Goal: Information Seeking & Learning: Find specific page/section

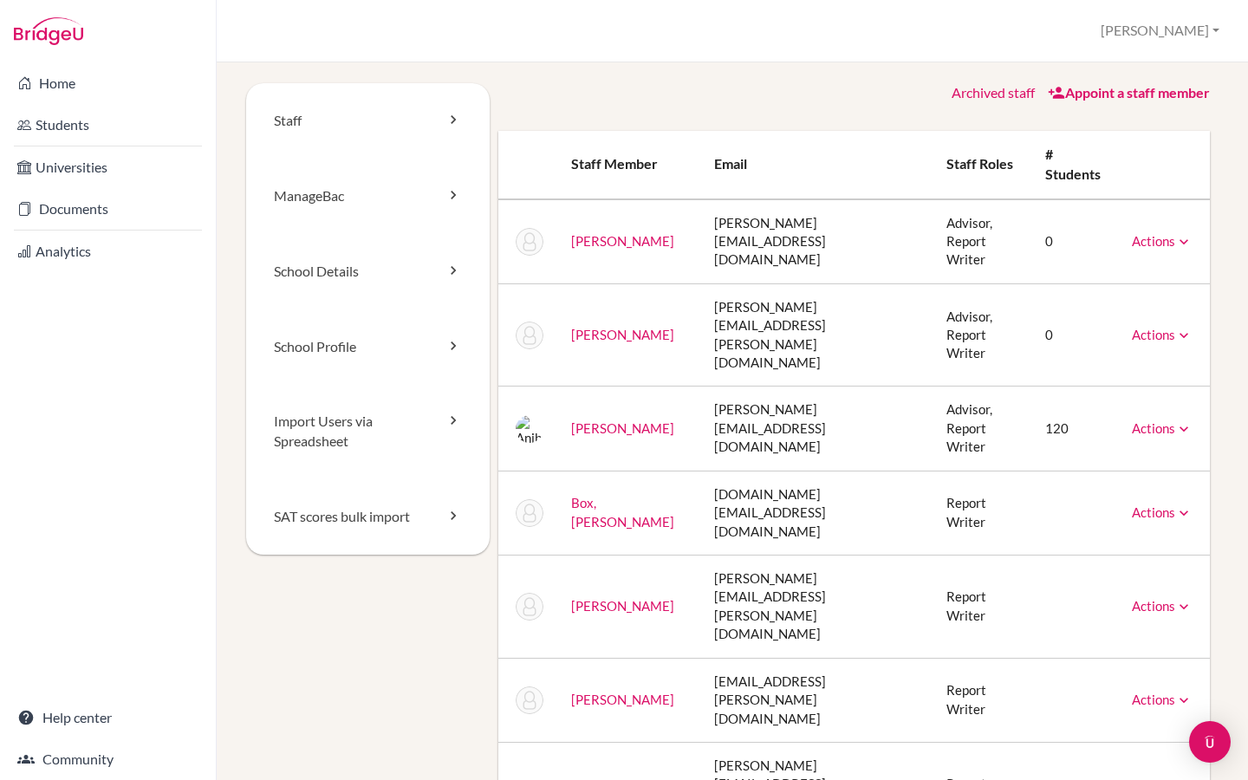
click at [1197, 55] on div "School Settings > Staff Riya Profile School Settings Admin Schools Users Common…" at bounding box center [732, 31] width 1031 height 62
click at [1196, 40] on button "[PERSON_NAME]" at bounding box center [1159, 31] width 134 height 32
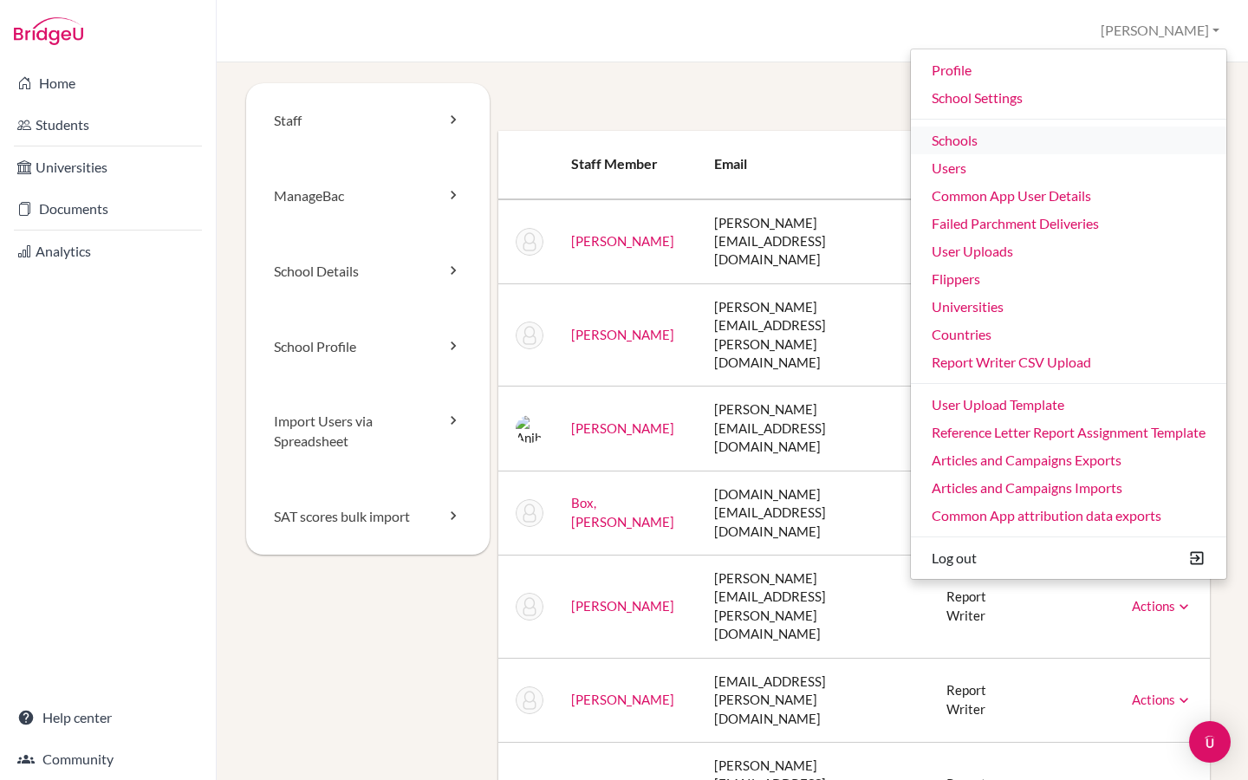
click at [1002, 146] on link "Schools" at bounding box center [1068, 140] width 315 height 28
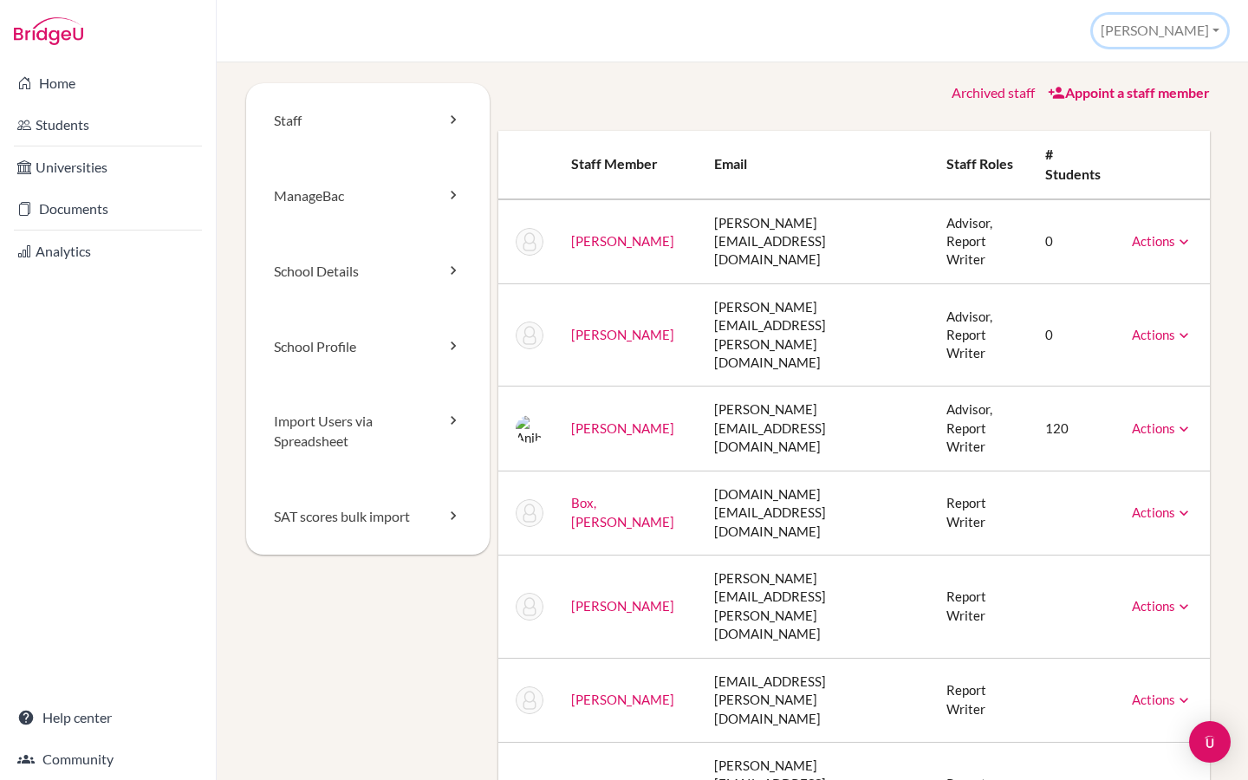
click at [1195, 36] on button "[PERSON_NAME]" at bounding box center [1159, 31] width 134 height 32
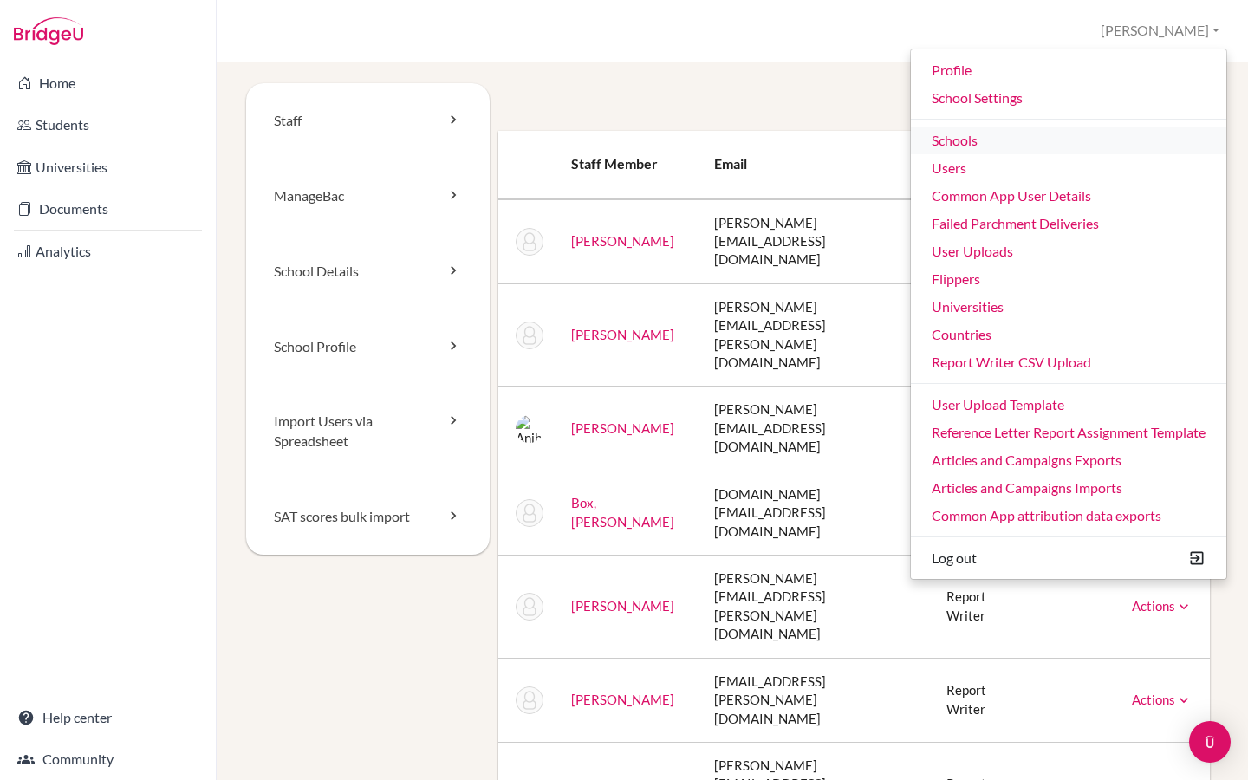
click at [993, 135] on link "Schools" at bounding box center [1068, 140] width 315 height 28
click at [962, 146] on link "Schools" at bounding box center [1068, 140] width 315 height 28
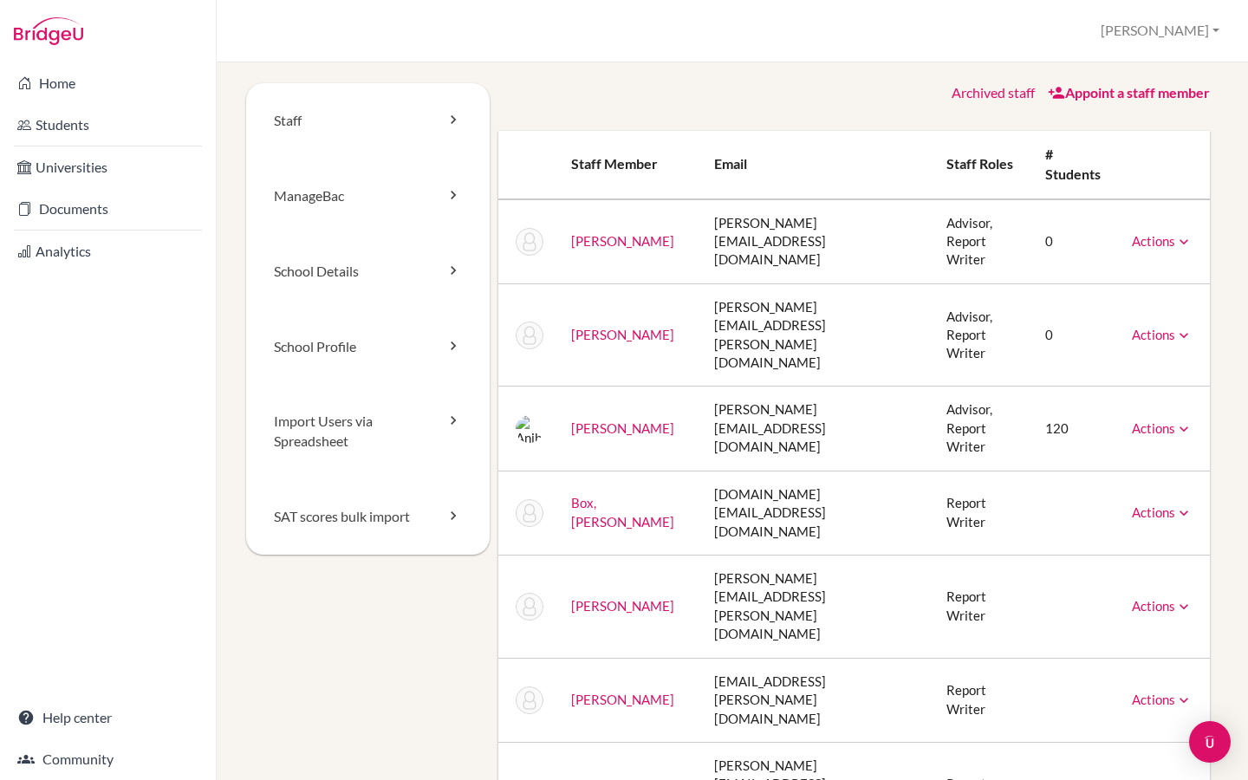
drag, startPoint x: 1225, startPoint y: 15, endPoint x: 820, endPoint y: 226, distance: 457.3
click at [1225, 15] on div "[PERSON_NAME] Profile School Settings Admin Schools Users Common App User Detai…" at bounding box center [1159, 31] width 134 height 32
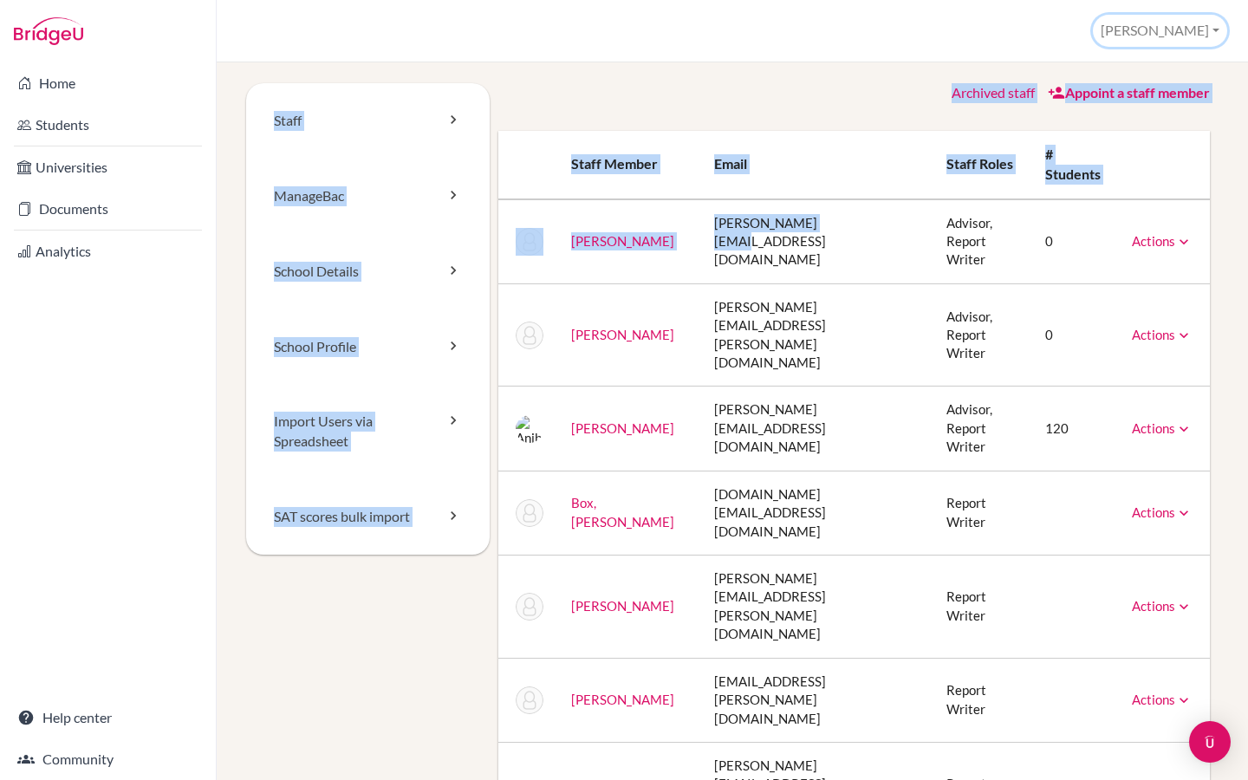
click at [1189, 37] on button "[PERSON_NAME]" at bounding box center [1159, 31] width 134 height 32
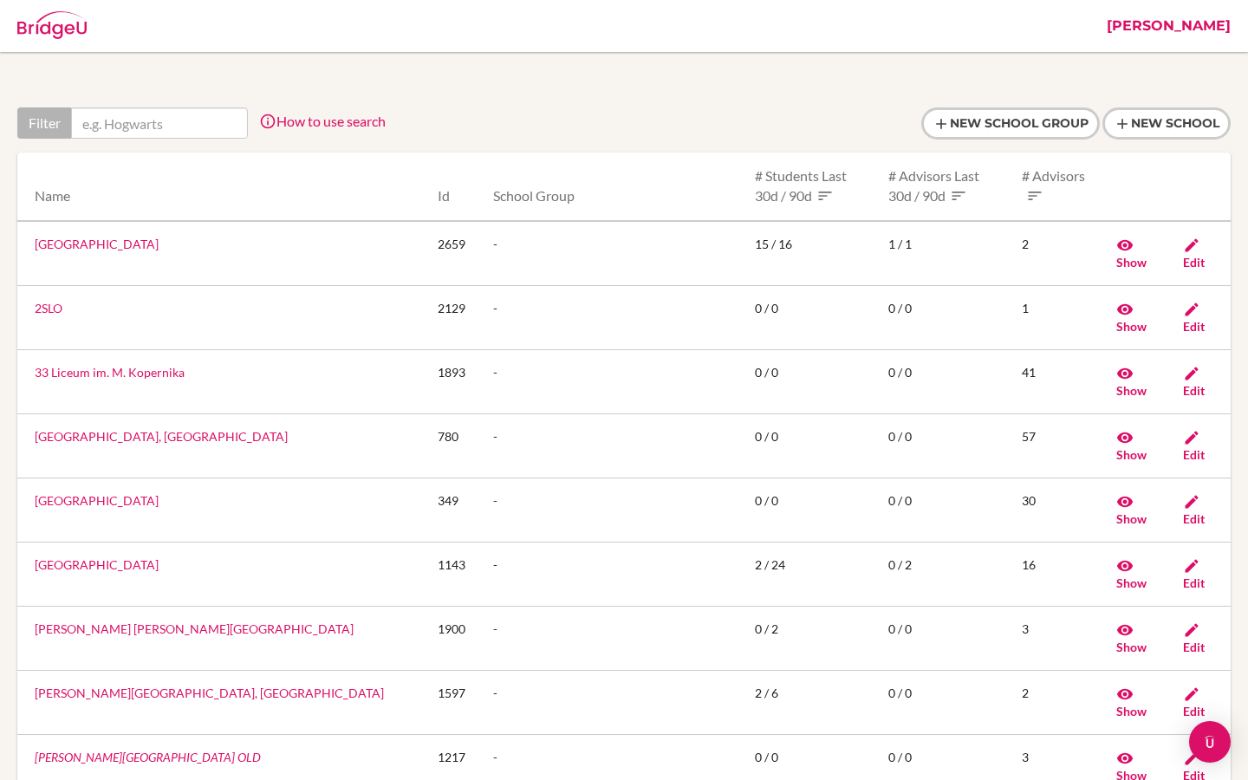
type input "i"
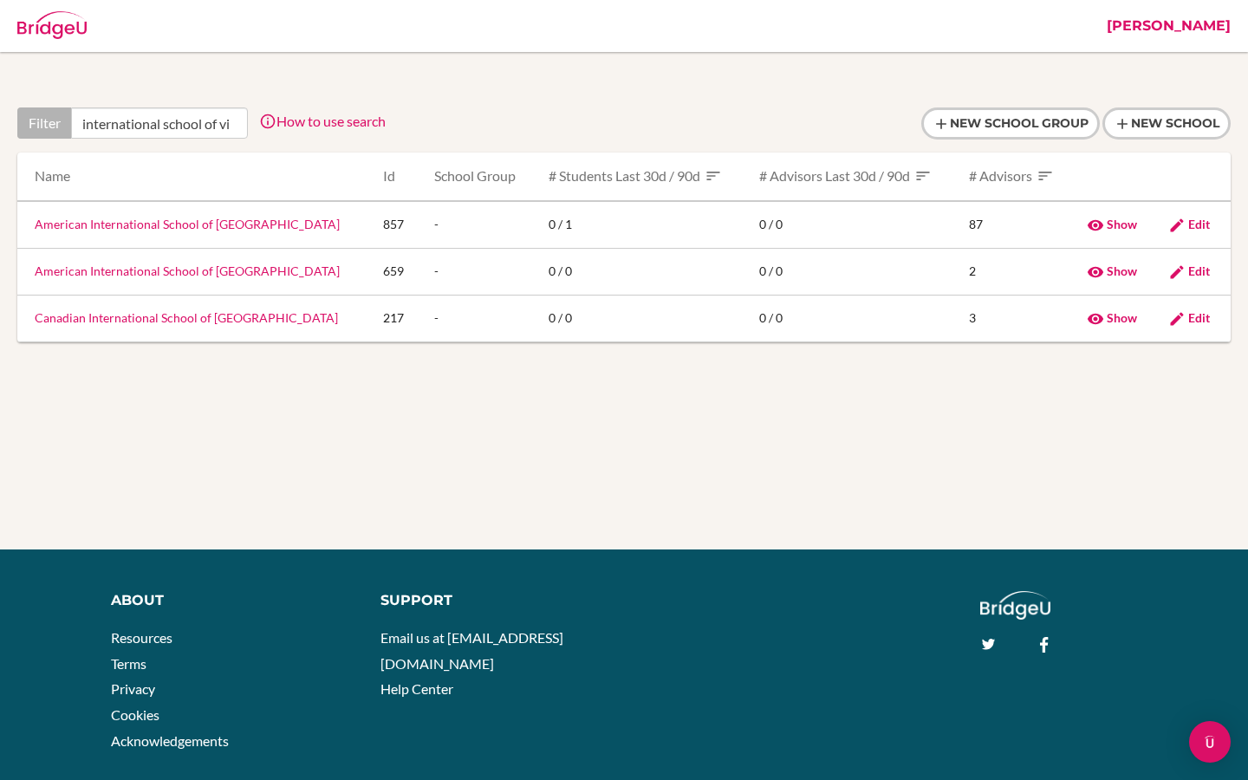
scroll to position [0, 2]
type input "international school of vi"
click at [133, 228] on link "American International School of Vietnam" at bounding box center [187, 224] width 305 height 15
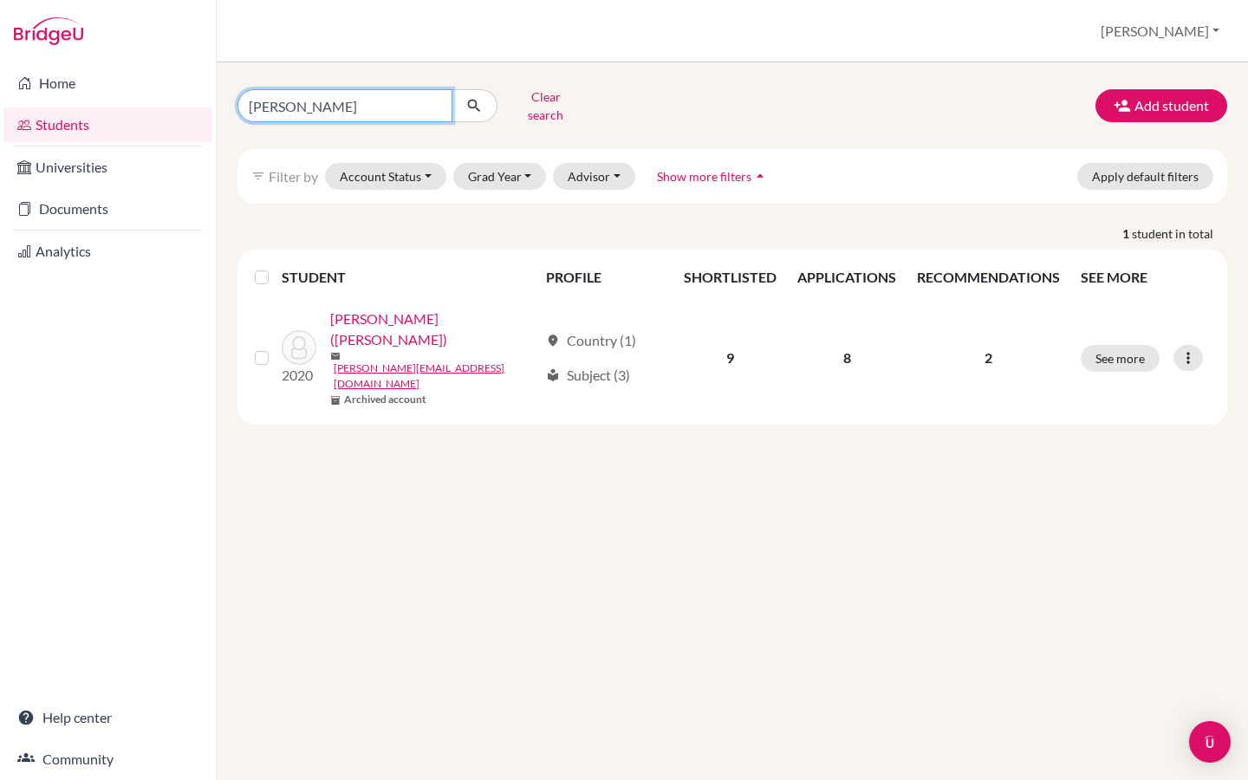
drag, startPoint x: 315, startPoint y: 100, endPoint x: 238, endPoint y: 99, distance: 77.1
click at [238, 99] on input "[PERSON_NAME]" at bounding box center [344, 105] width 215 height 33
paste input "[PERSON_NAME]"
type input "[PERSON_NAME]"
click at [472, 98] on icon "submit" at bounding box center [473, 105] width 17 height 17
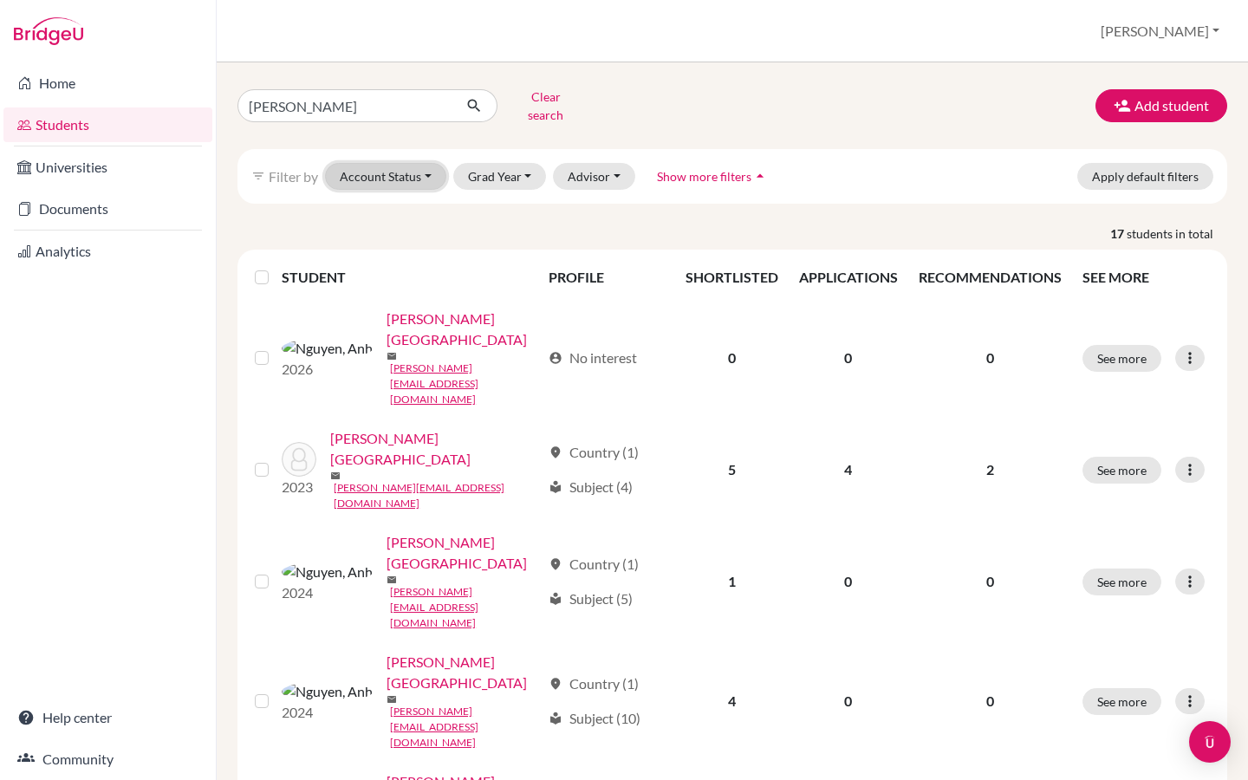
click at [392, 166] on button "Account Status" at bounding box center [385, 176] width 121 height 27
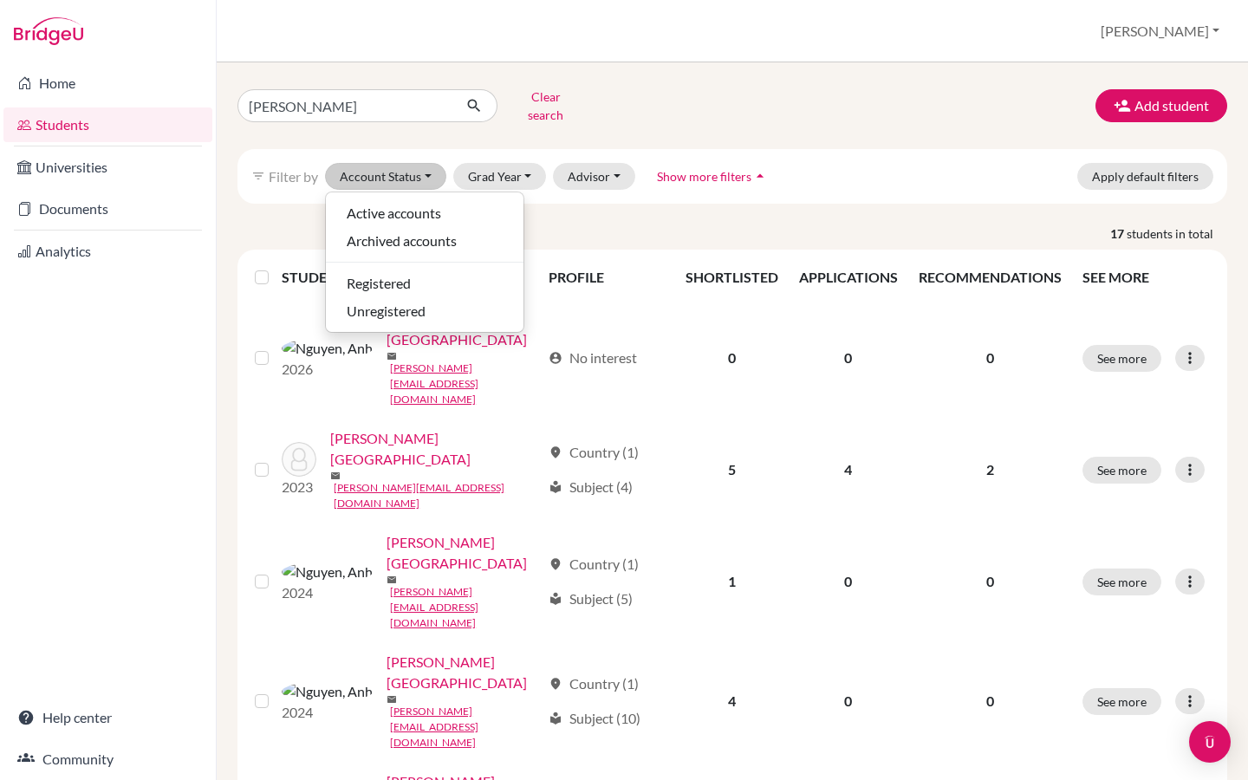
click at [729, 169] on span "Show more filters" at bounding box center [704, 176] width 94 height 15
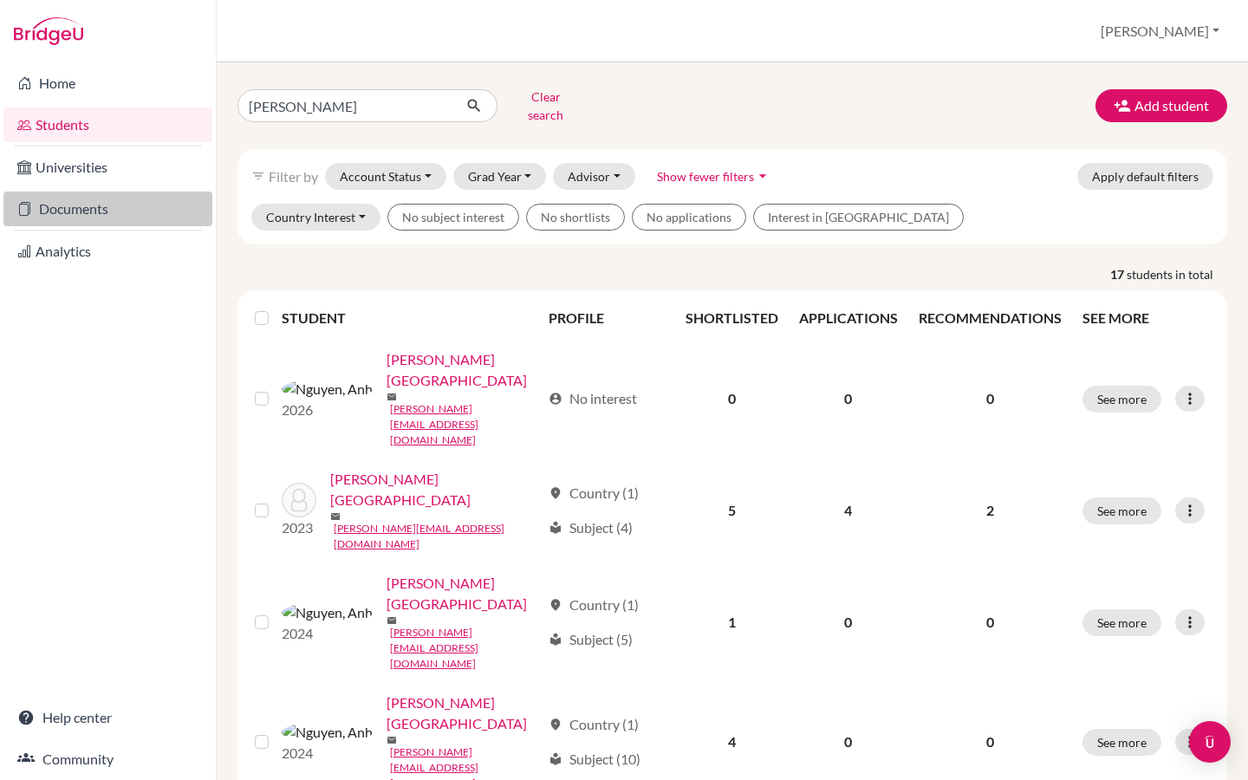
click at [28, 215] on icon at bounding box center [24, 208] width 14 height 21
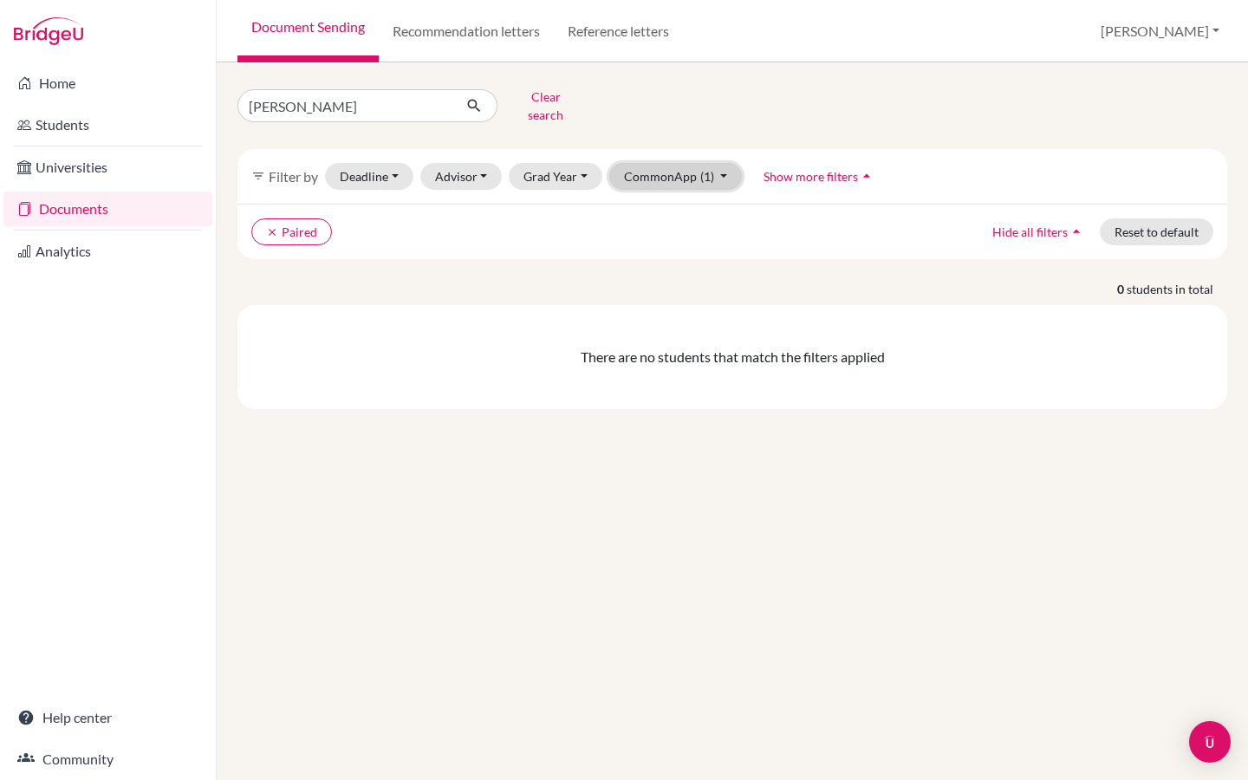
click at [677, 172] on button "CommonApp (1)" at bounding box center [675, 176] width 133 height 27
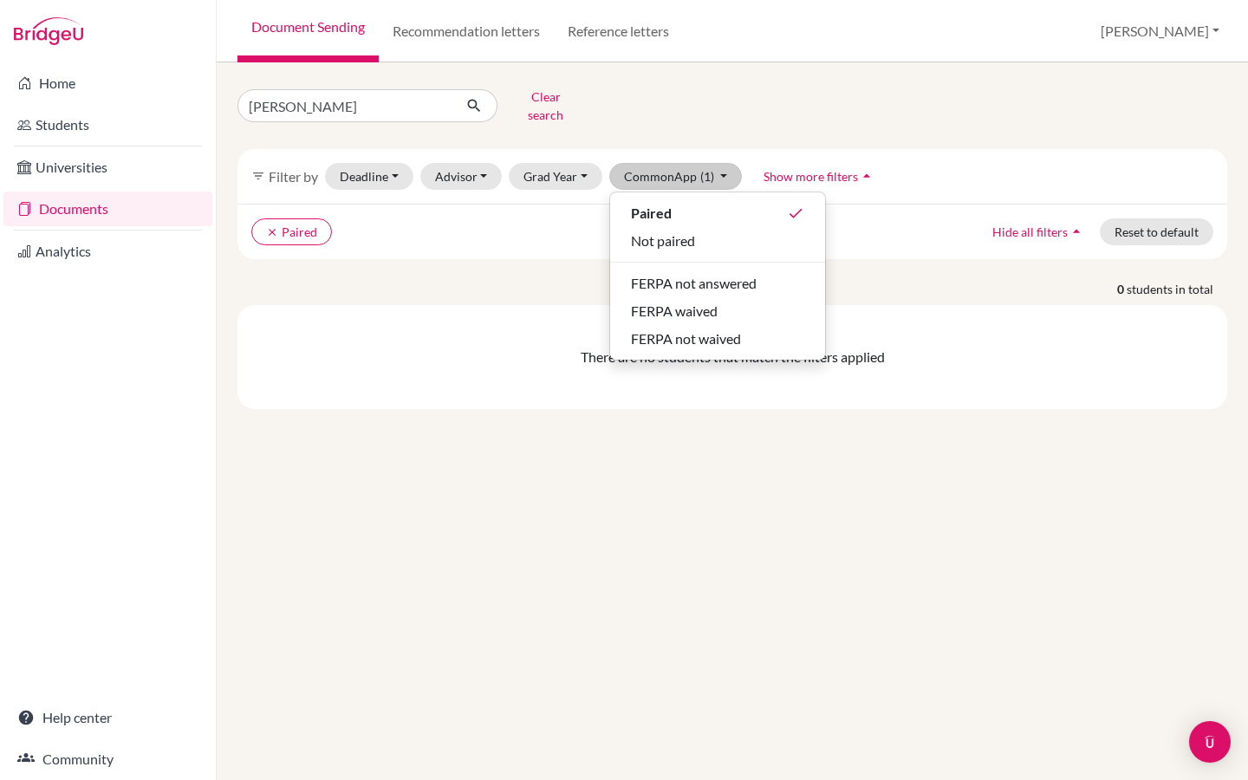
click at [447, 245] on div "clear Paired Hide all filters arrow_drop_up Reset to default" at bounding box center [731, 231] width 989 height 55
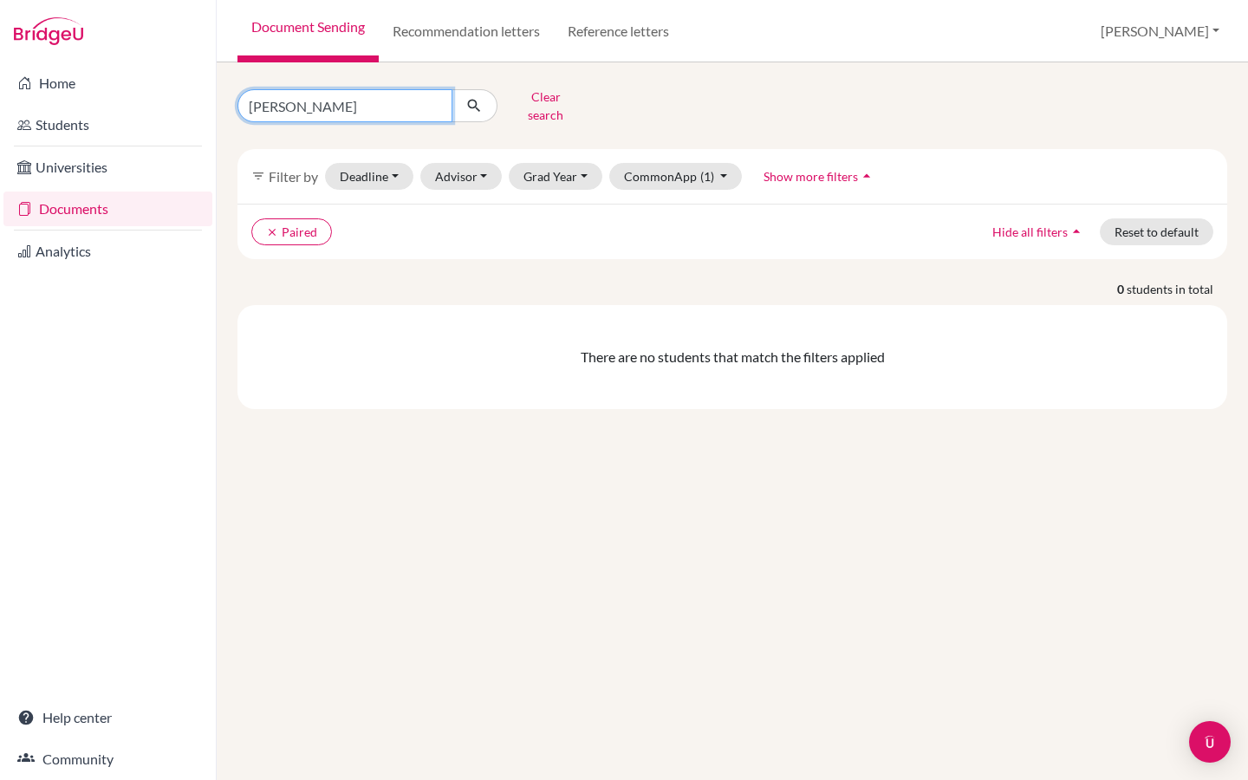
drag, startPoint x: 330, startPoint y: 102, endPoint x: 191, endPoint y: 102, distance: 138.6
click at [191, 102] on div "Home Students Universities Documents Analytics Help center Community Document S…" at bounding box center [624, 390] width 1248 height 780
click at [546, 105] on button "Clear search" at bounding box center [545, 105] width 96 height 45
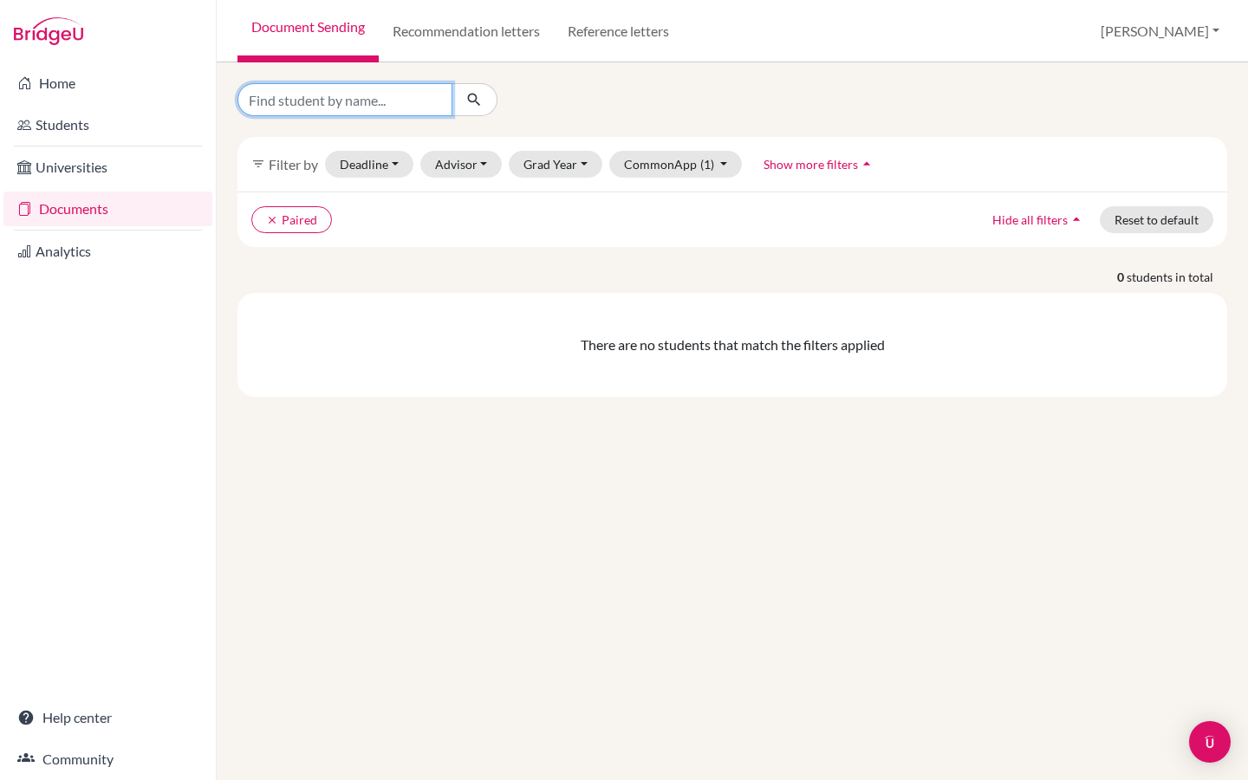
click at [328, 112] on input "Find student by name..." at bounding box center [344, 99] width 215 height 33
paste input "Anh Nguyen"
type input "Anh Nguyen"
click at [476, 102] on icon "submit" at bounding box center [473, 99] width 17 height 17
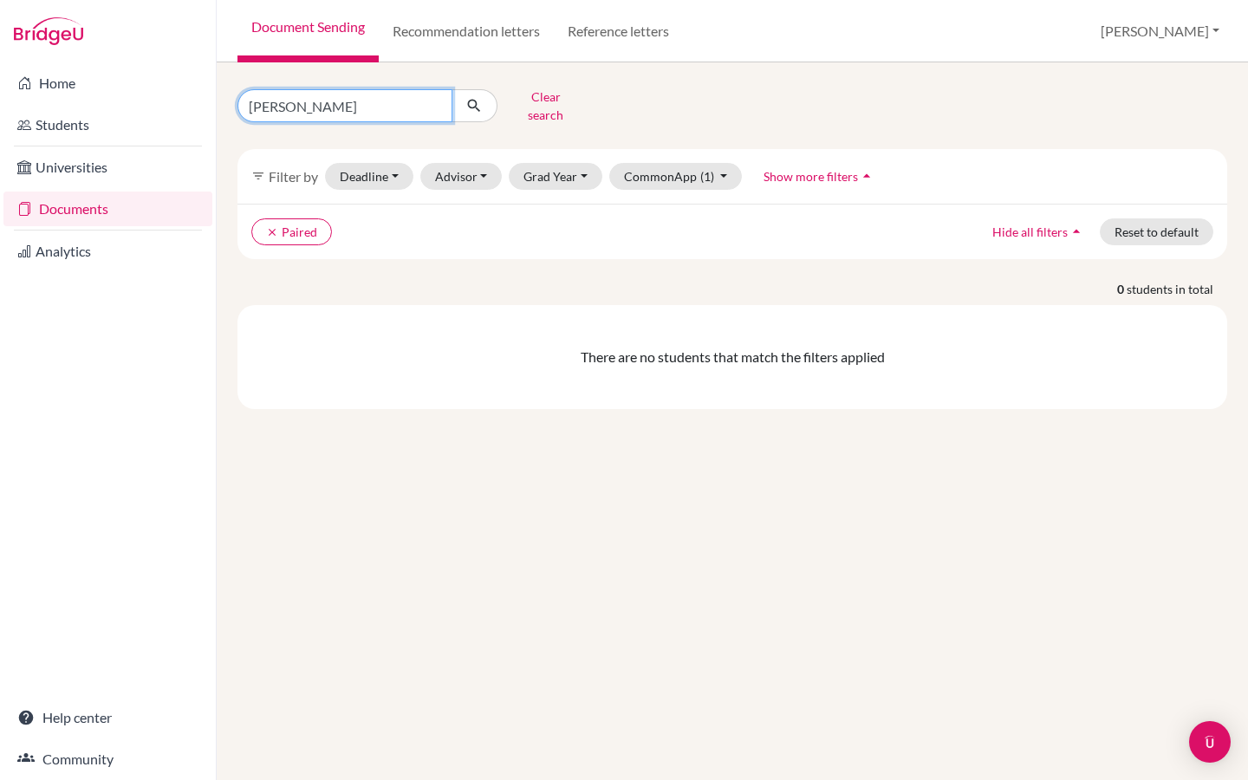
drag, startPoint x: 276, startPoint y: 100, endPoint x: 331, endPoint y: 99, distance: 54.6
click at [331, 100] on input "Anh Nguyen" at bounding box center [344, 105] width 215 height 33
type input "Anh"
click button "submit" at bounding box center [474, 105] width 46 height 33
click at [660, 166] on button "CommonApp (1)" at bounding box center [675, 176] width 133 height 27
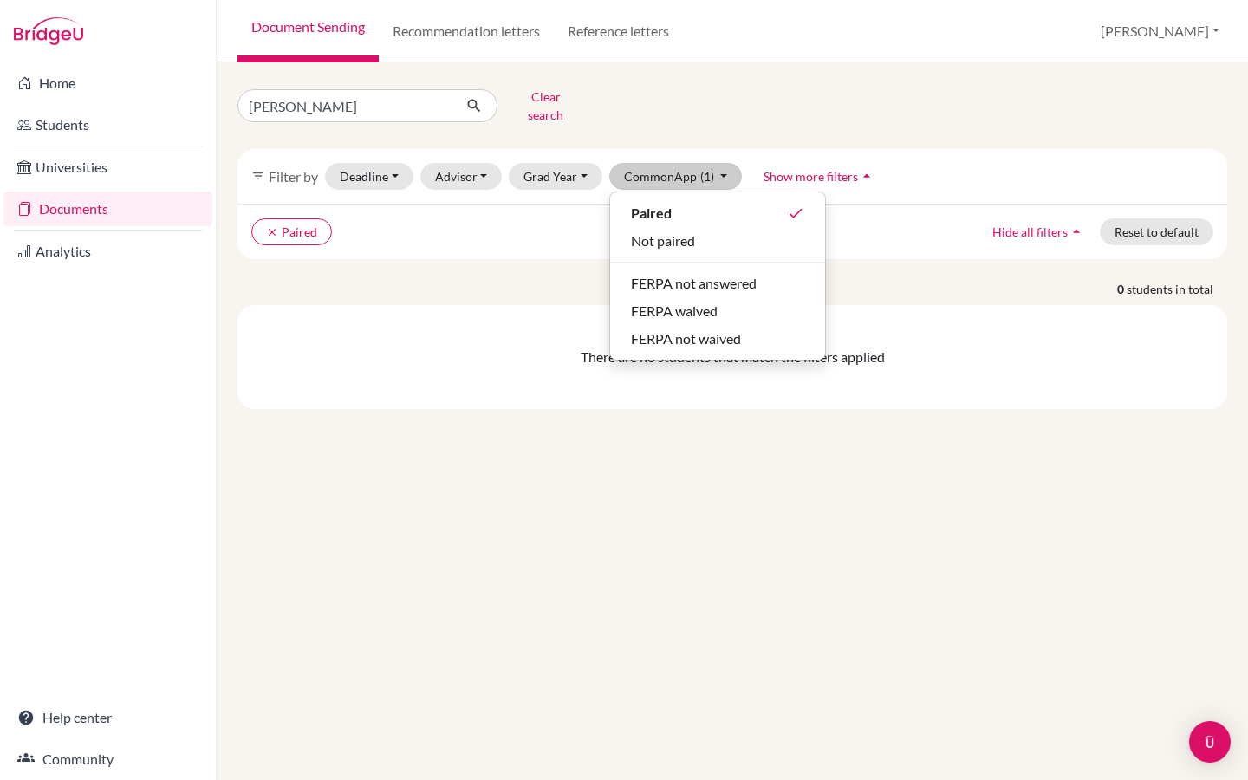
click at [502, 237] on div "clear Paired Hide all filters arrow_drop_up Reset to default" at bounding box center [731, 231] width 989 height 55
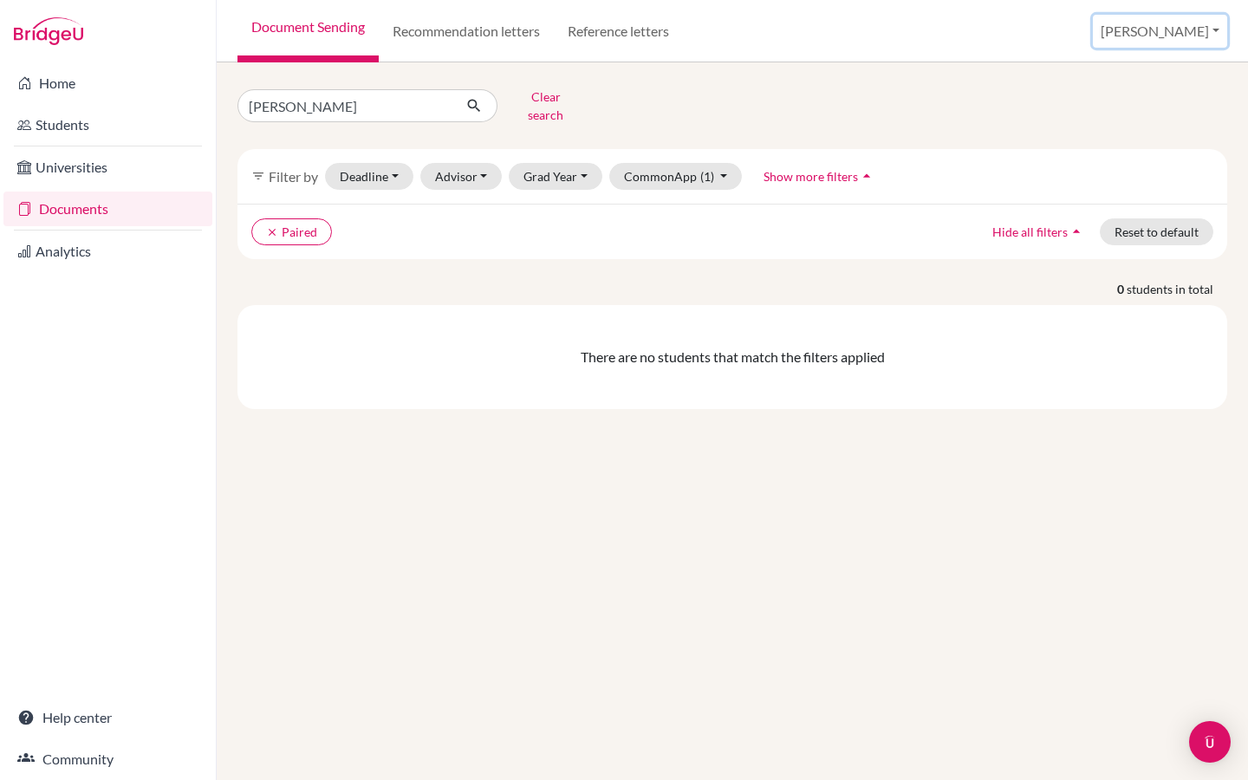
click at [1192, 38] on button "Riya" at bounding box center [1159, 31] width 134 height 33
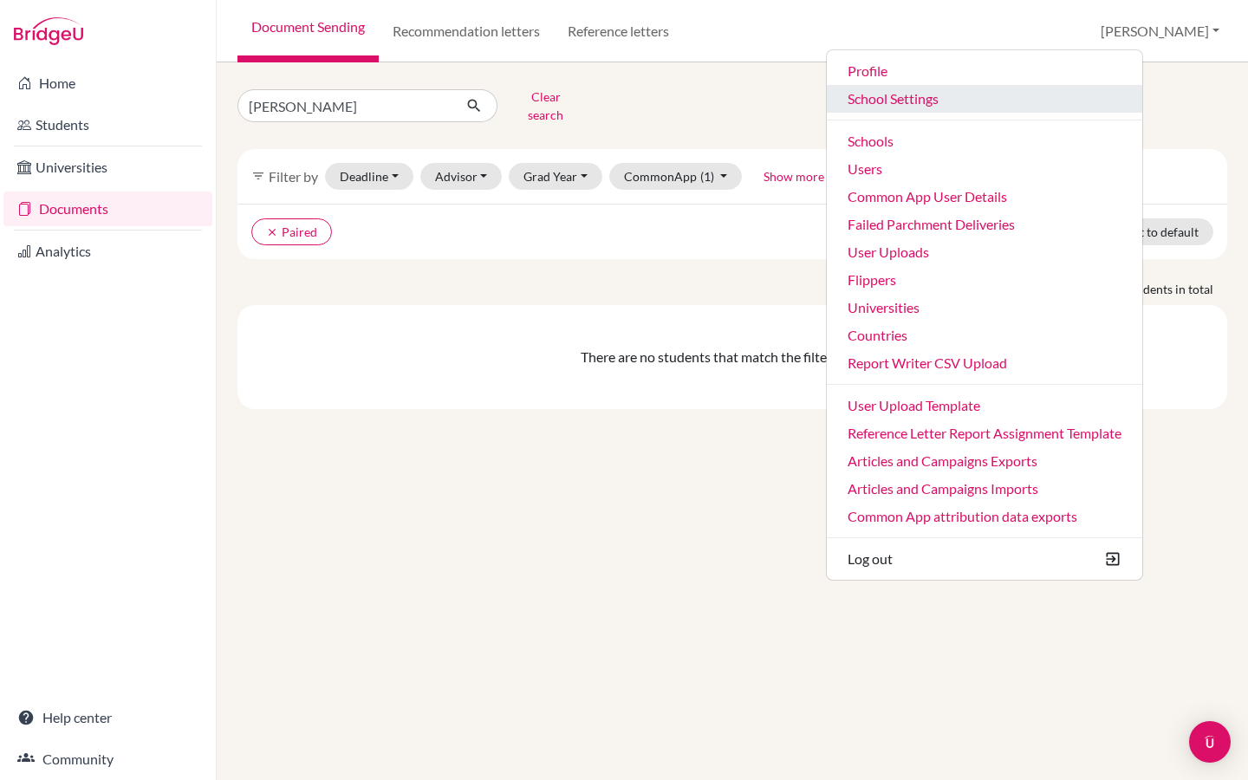
click at [990, 101] on link "School Settings" at bounding box center [983, 99] width 315 height 28
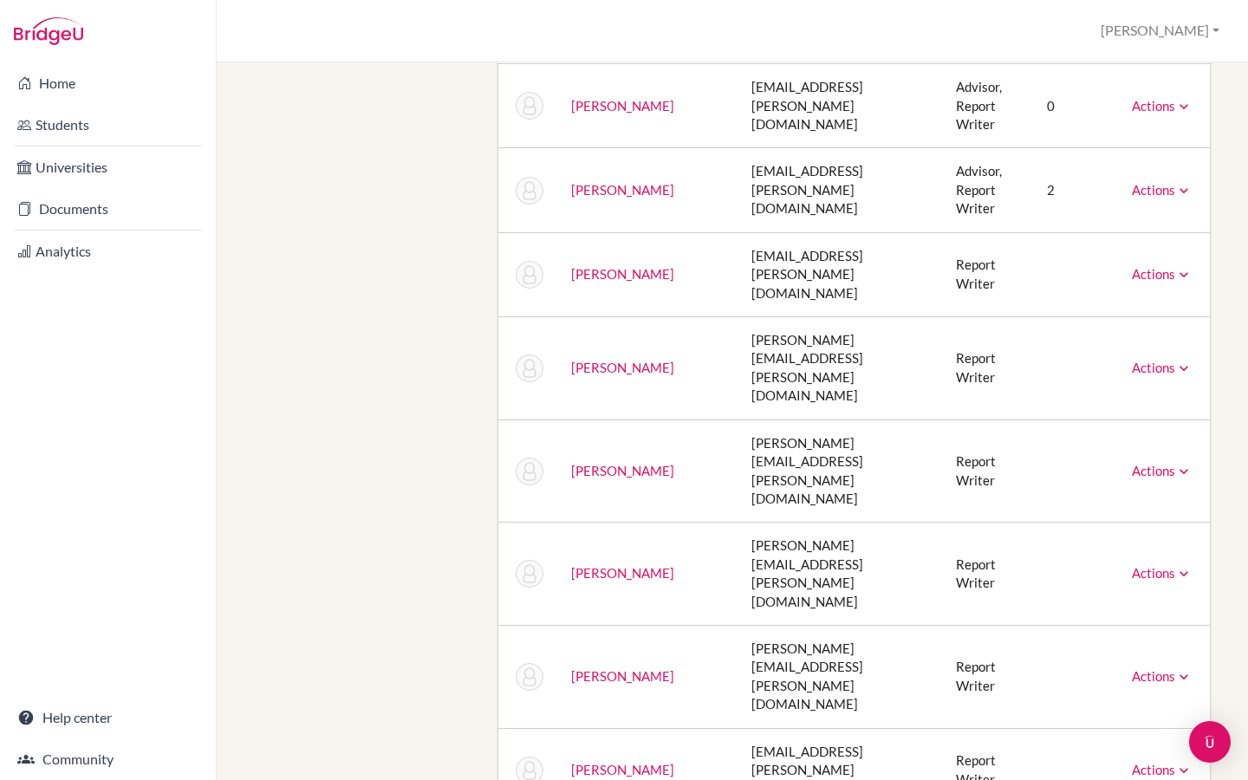
scroll to position [2168, 0]
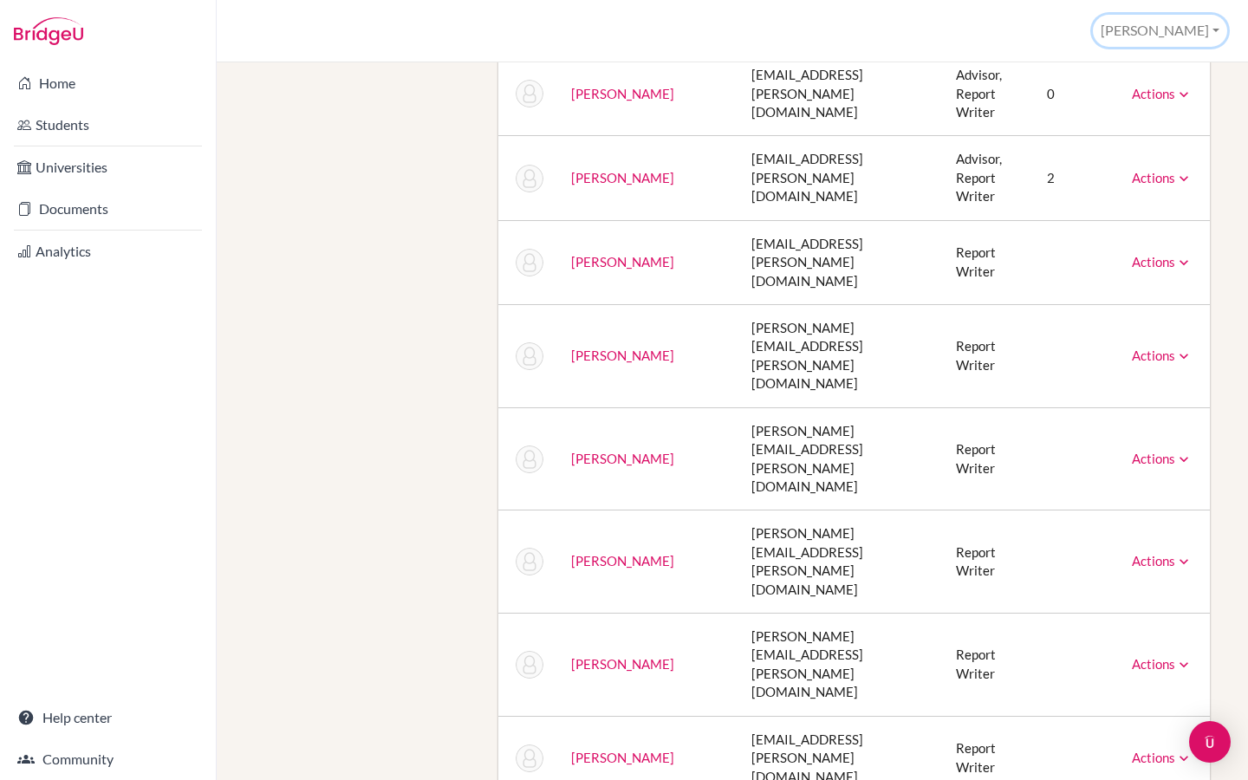
click at [1190, 36] on button "[PERSON_NAME]" at bounding box center [1159, 31] width 134 height 32
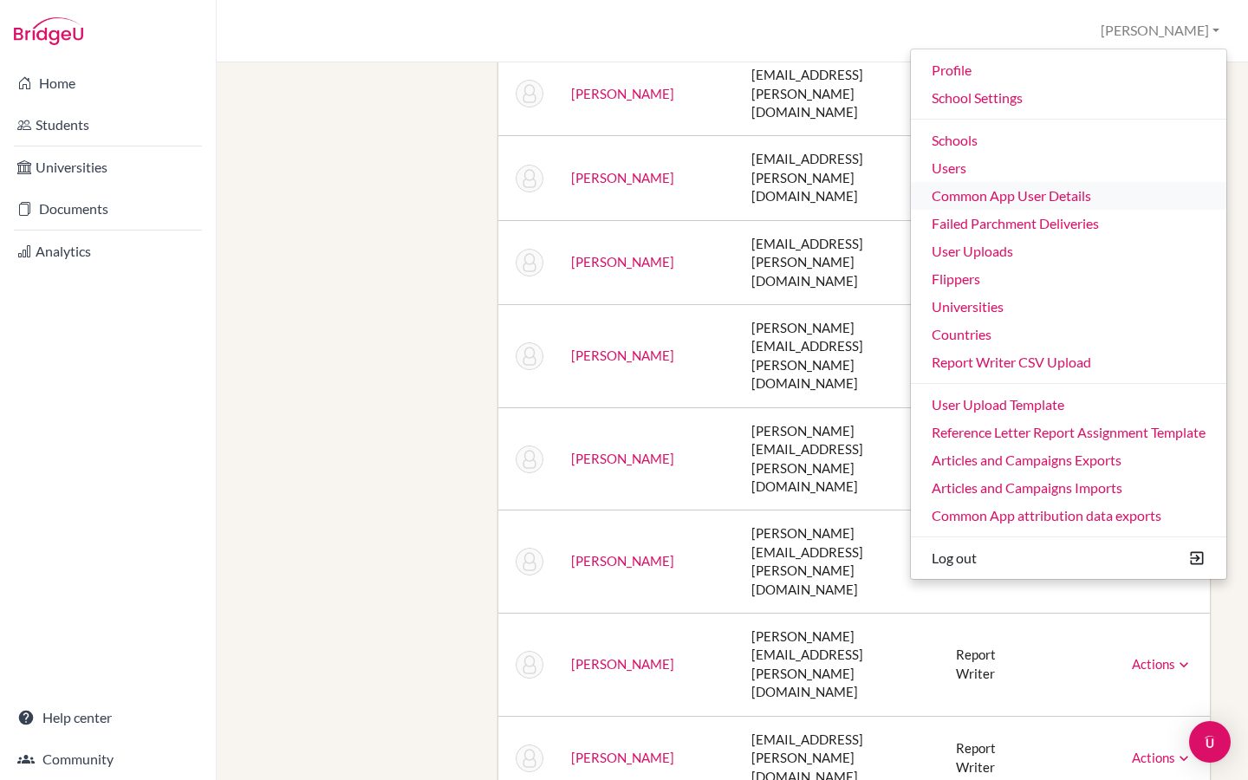
click at [992, 206] on link "Common App User Details" at bounding box center [1068, 196] width 315 height 28
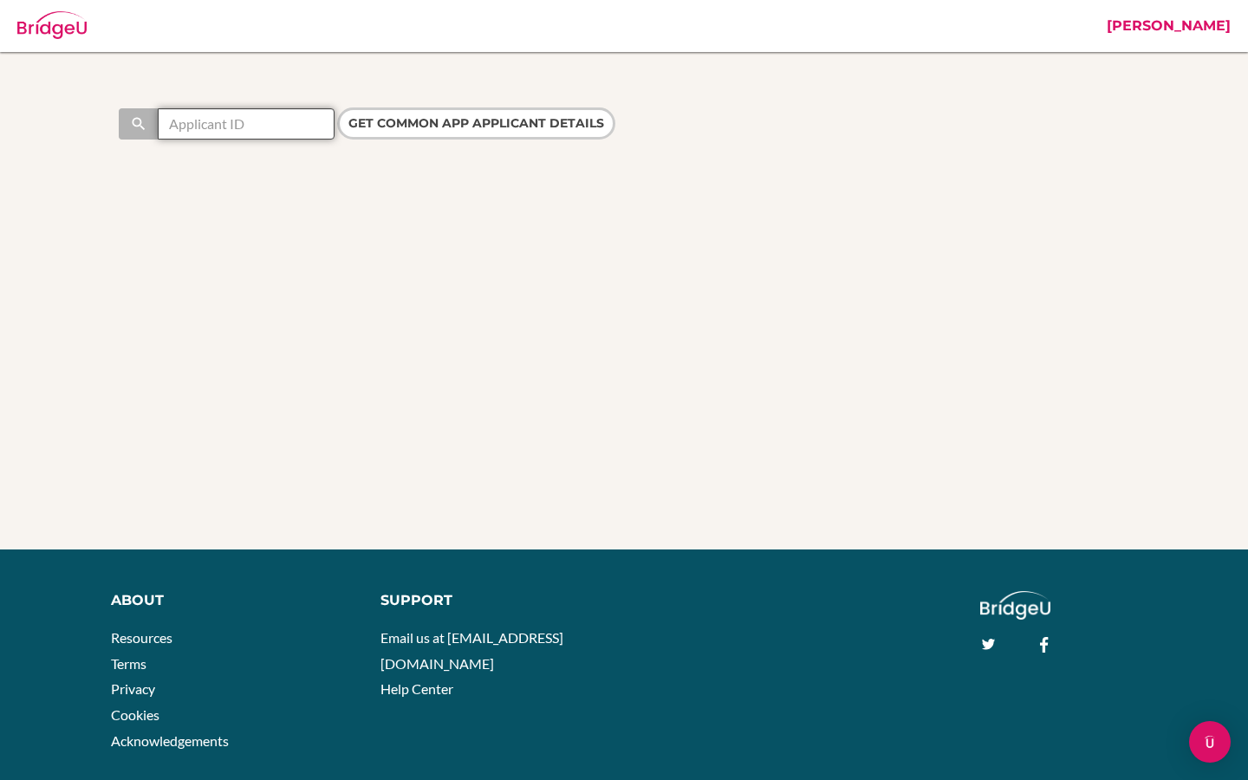
click at [281, 133] on input "text" at bounding box center [246, 123] width 177 height 31
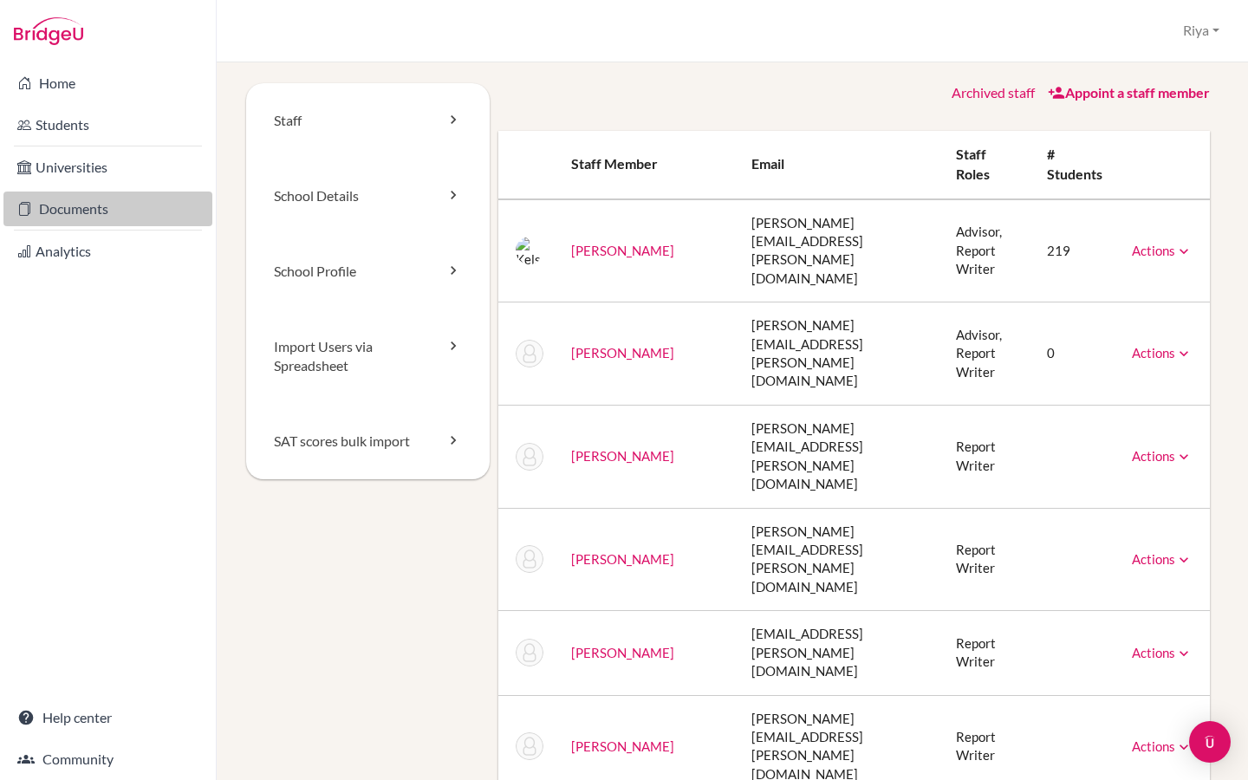
click at [111, 219] on link "Documents" at bounding box center [107, 208] width 209 height 35
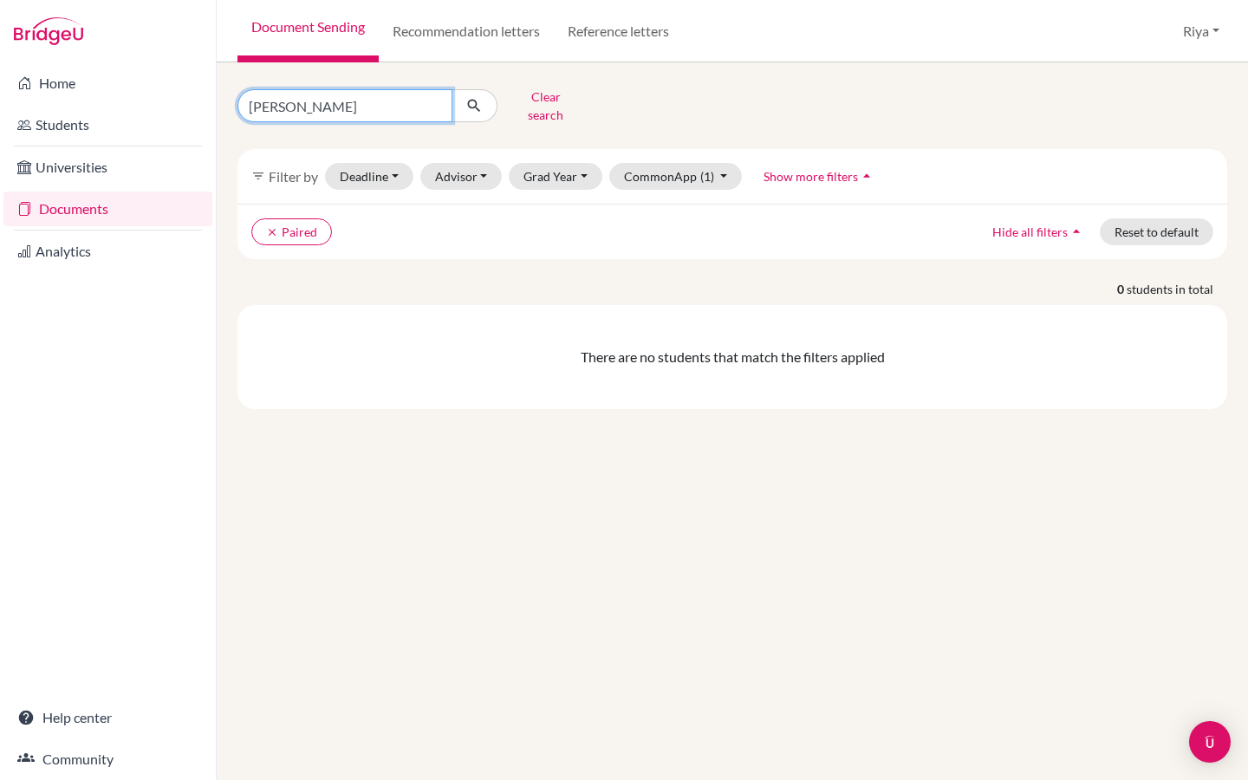
drag, startPoint x: 290, startPoint y: 95, endPoint x: 234, endPoint y: 95, distance: 56.3
click at [234, 95] on div "Anh Clear search" at bounding box center [393, 105] width 339 height 45
click at [1186, 33] on button "Riya" at bounding box center [1201, 31] width 52 height 33
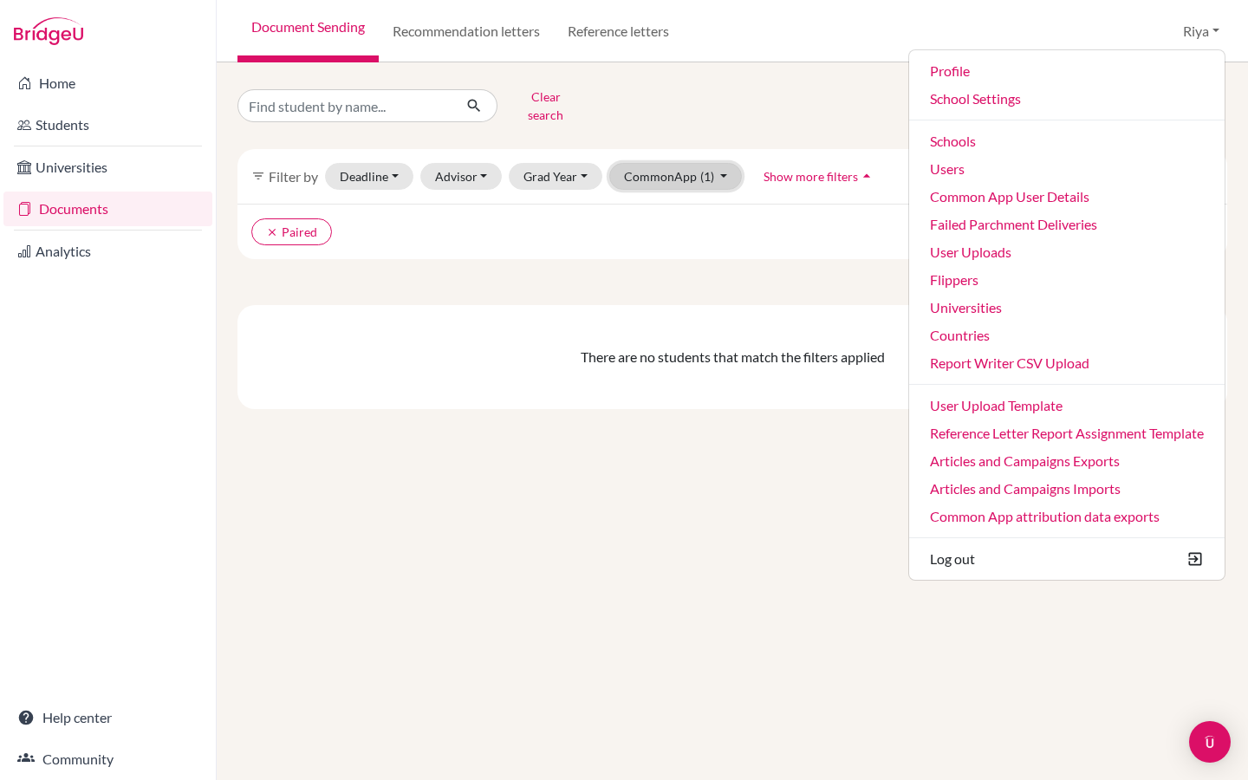
click at [725, 169] on button "CommonApp (1)" at bounding box center [675, 176] width 133 height 27
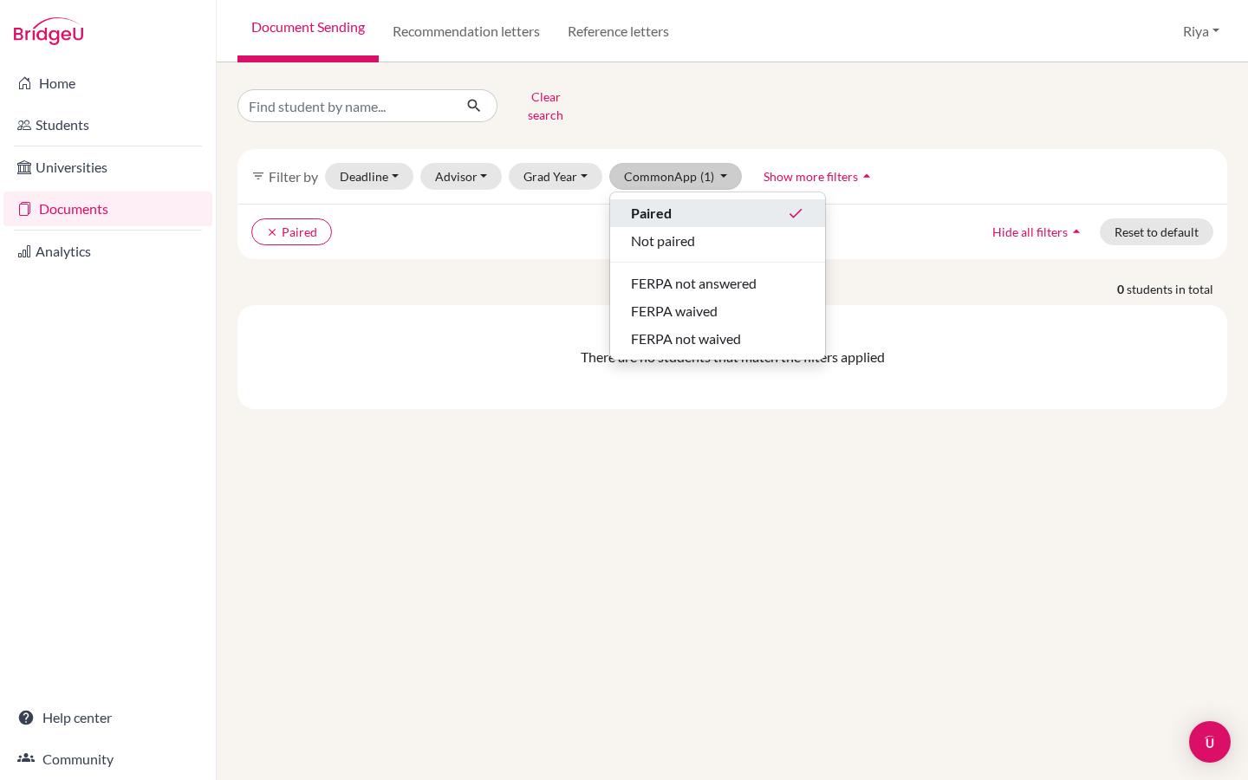
click at [712, 203] on div "Paired done" at bounding box center [717, 213] width 173 height 21
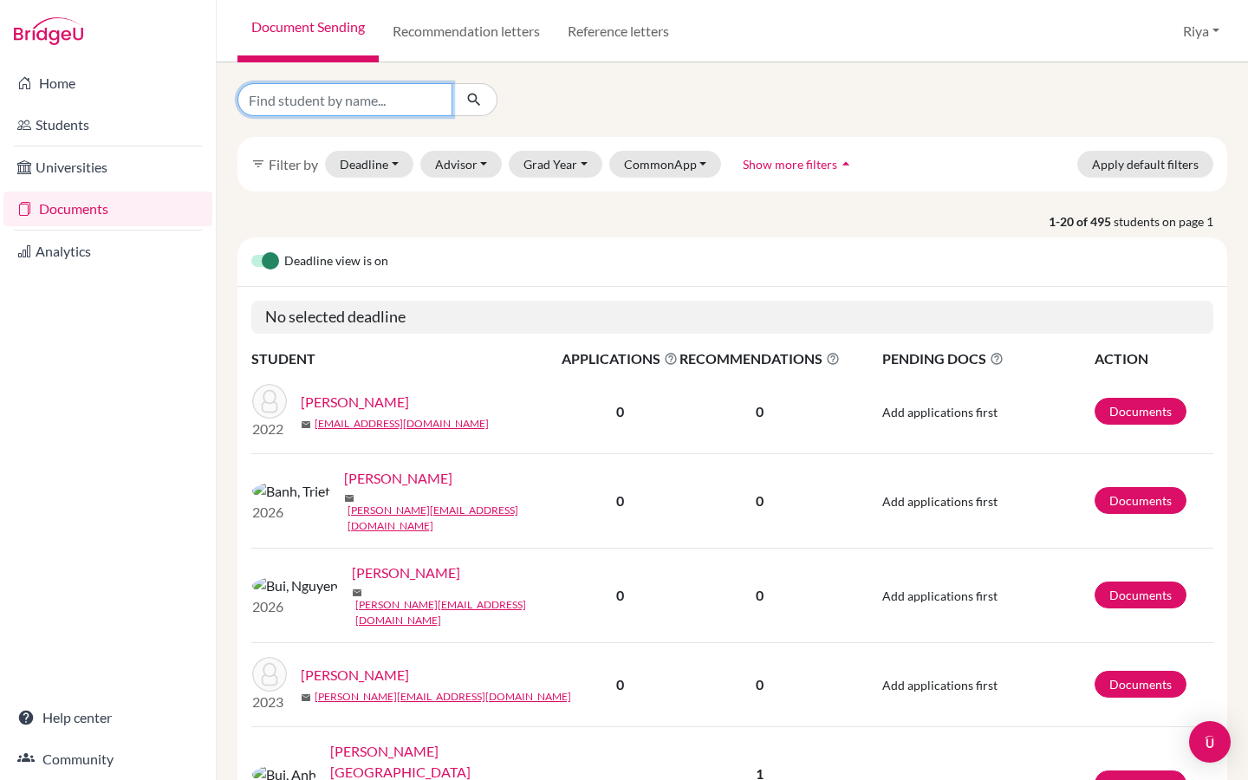
click at [367, 113] on input "Find student by name..." at bounding box center [344, 99] width 215 height 33
paste input "Anh Nguyen"
type input "Anh Nguyen"
click at [467, 112] on button "submit" at bounding box center [474, 99] width 46 height 33
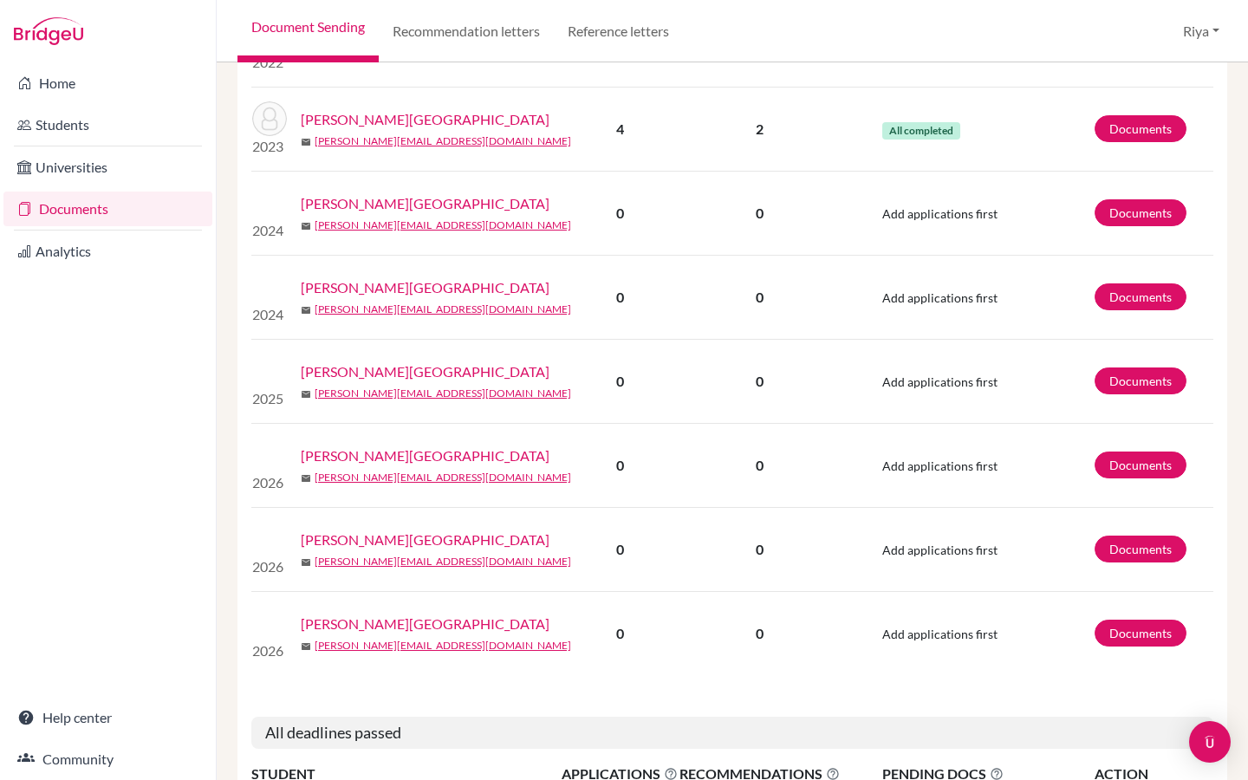
scroll to position [706, 0]
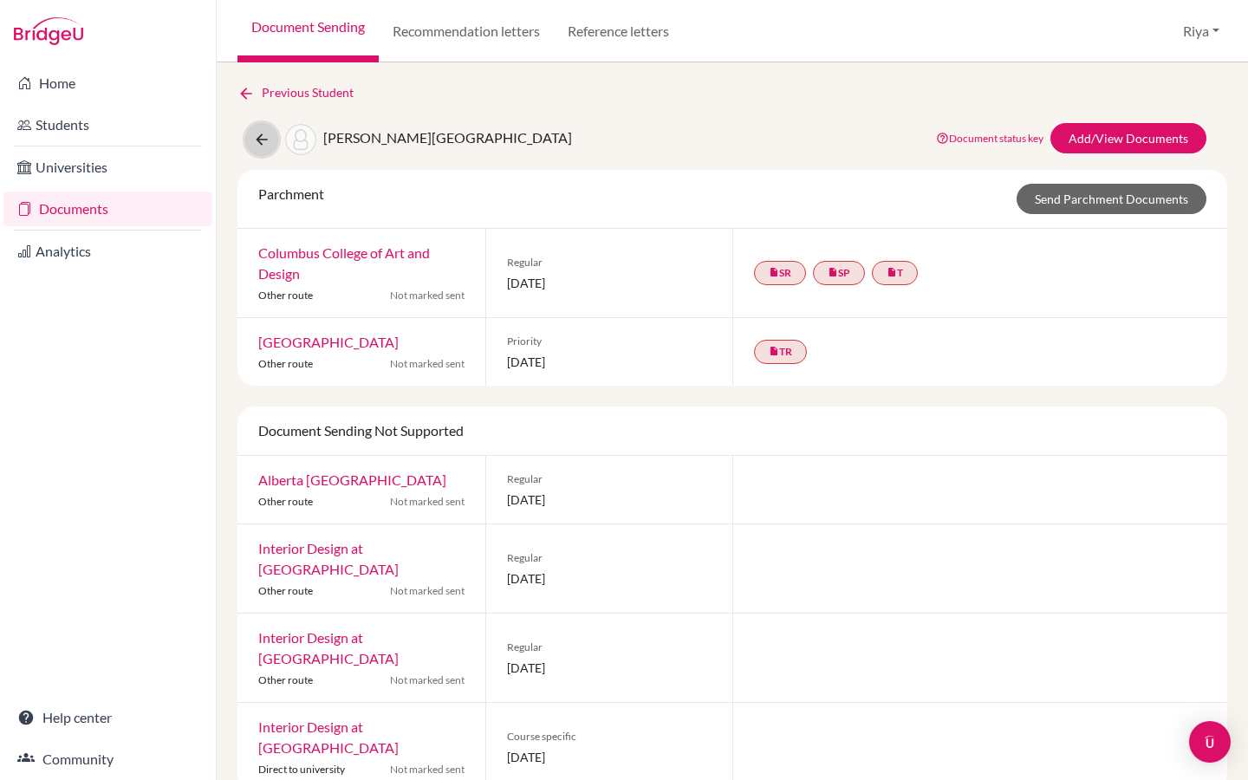
click at [262, 144] on icon at bounding box center [261, 139] width 17 height 17
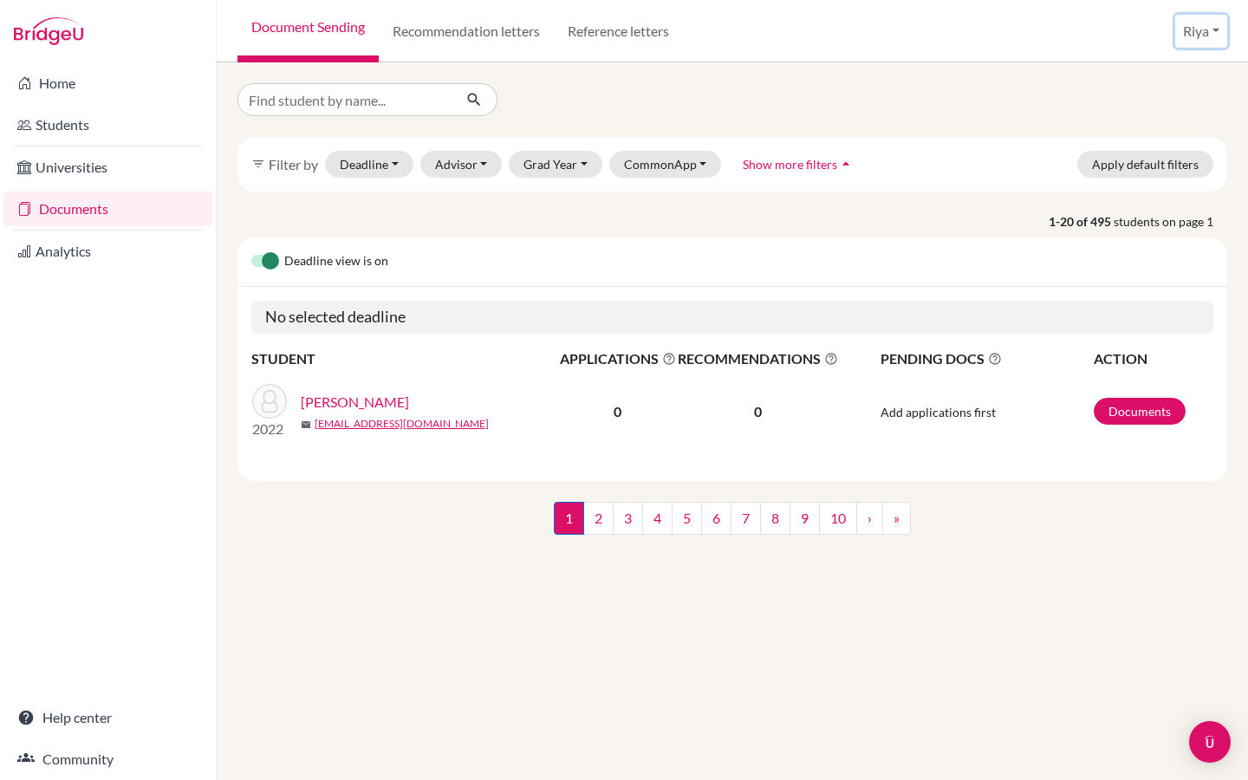
click at [1181, 19] on button "Riya" at bounding box center [1201, 31] width 52 height 33
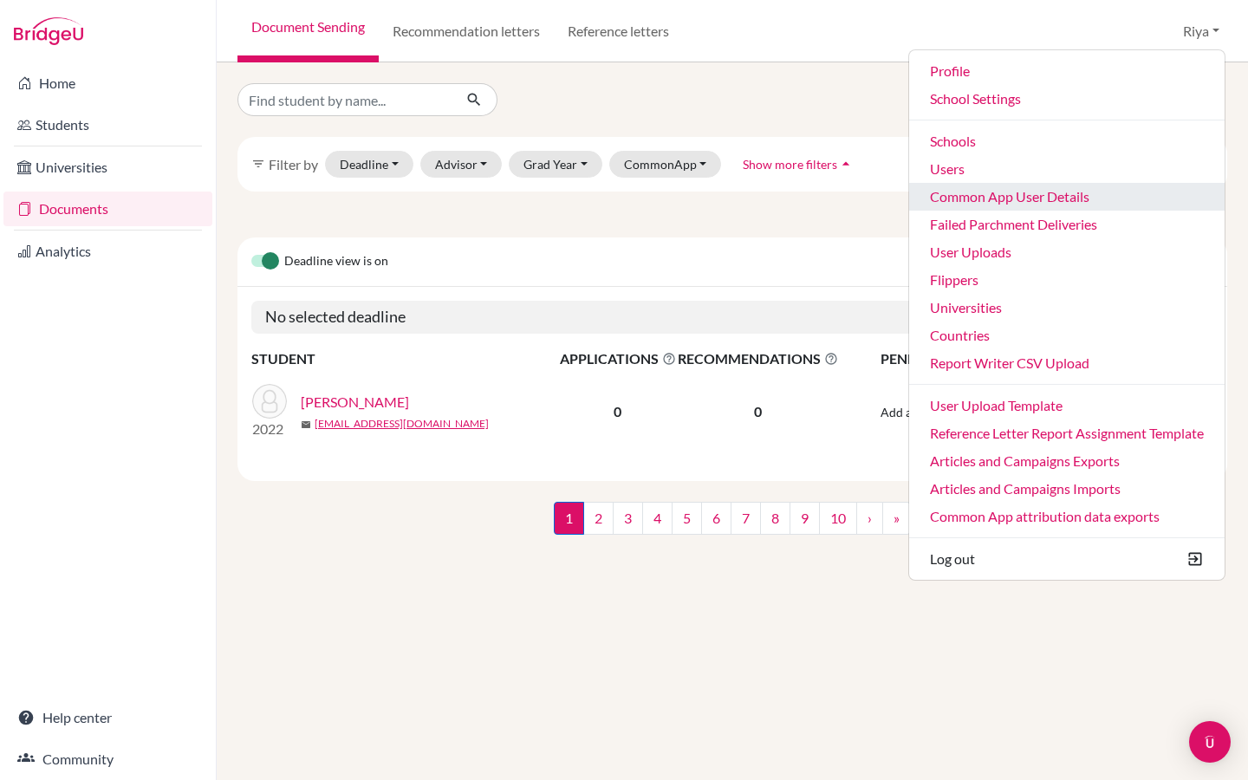
click at [1004, 202] on link "Common App User Details" at bounding box center [1066, 197] width 315 height 28
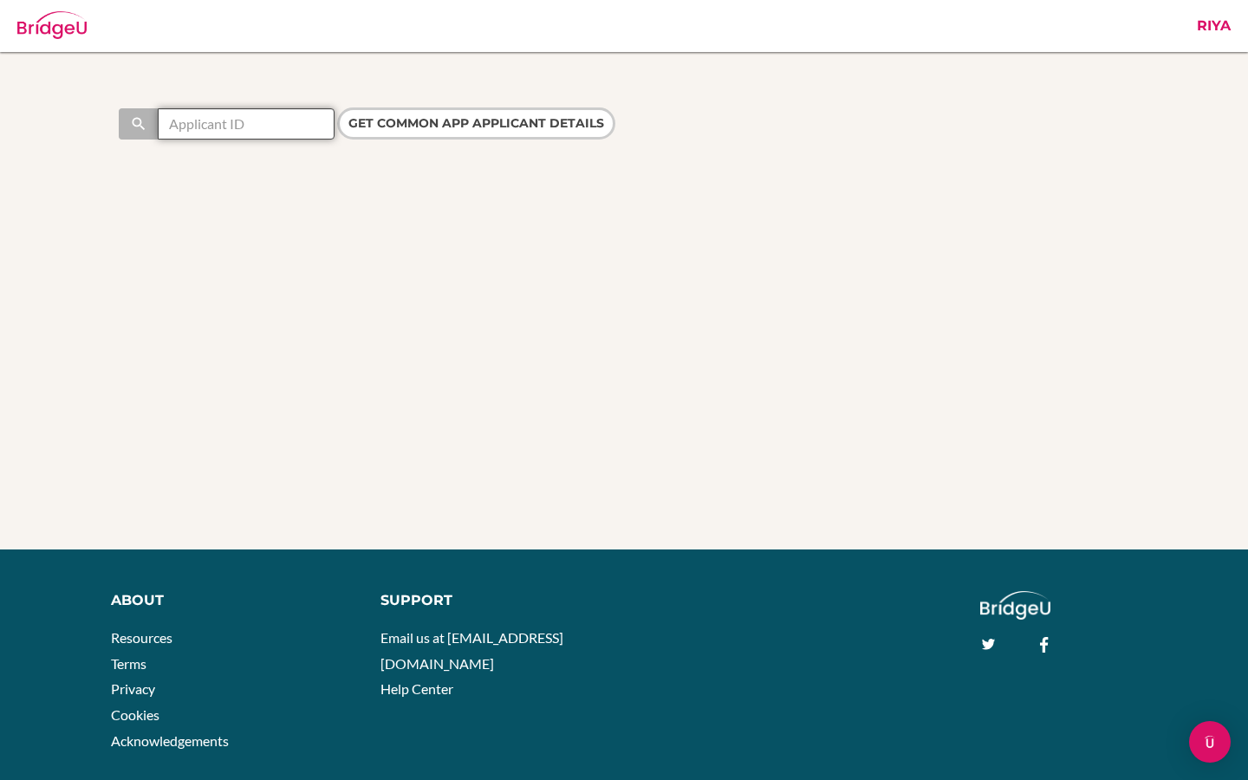
click at [230, 130] on input "text" at bounding box center [246, 123] width 177 height 31
paste input "44193306"
type input "44193306"
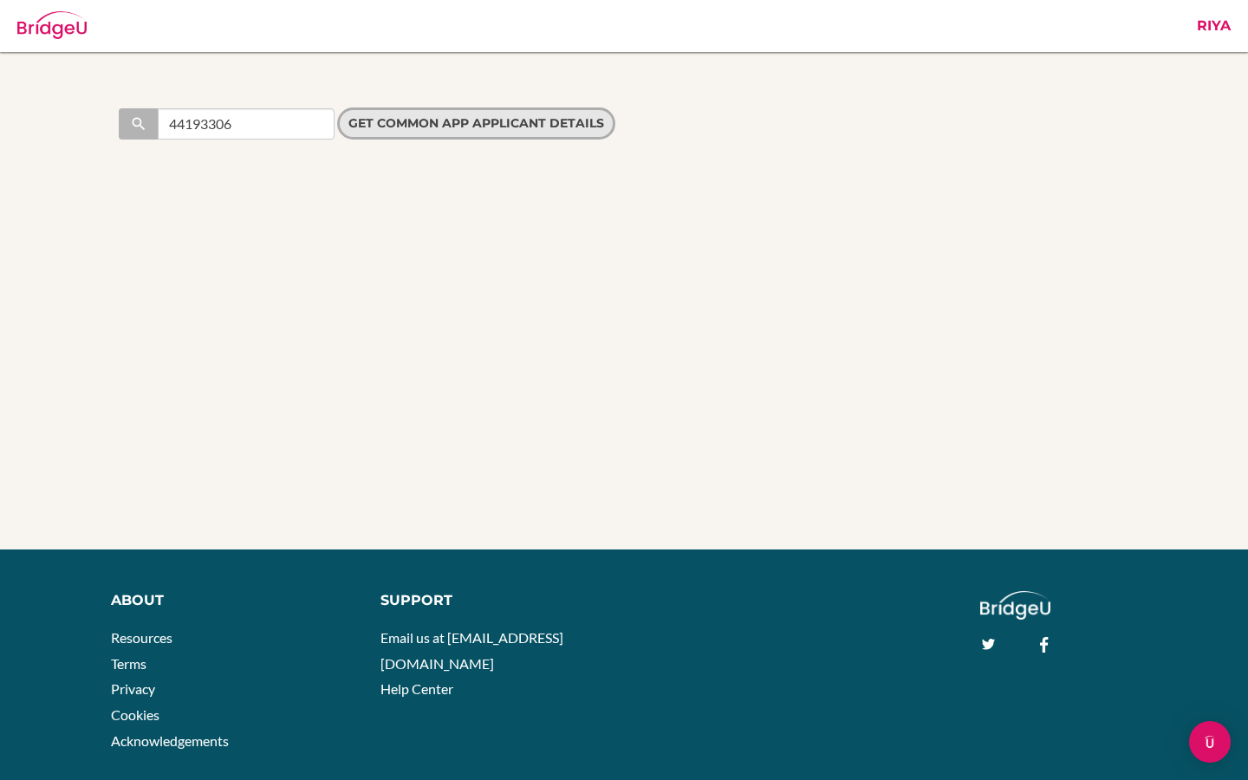
click at [444, 128] on input "Get Common App applicant details" at bounding box center [476, 123] width 278 height 32
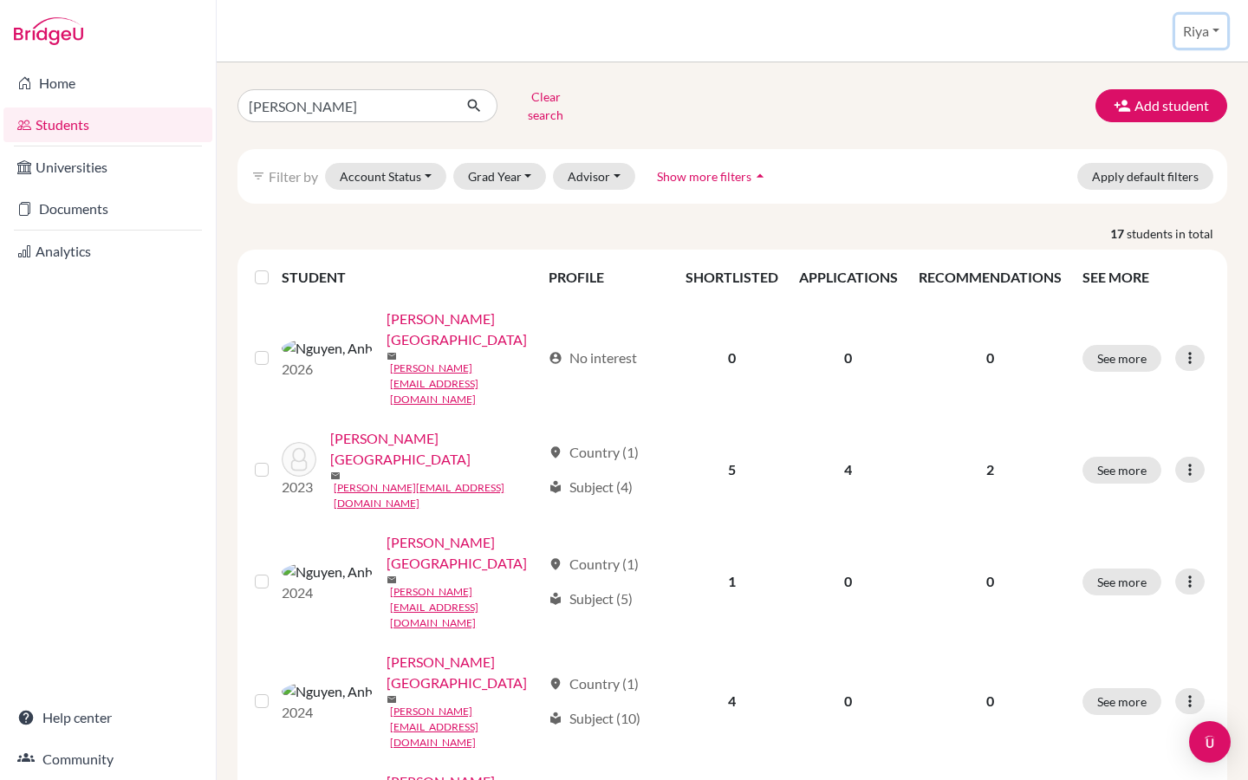
click at [1212, 31] on button "Riya" at bounding box center [1201, 31] width 52 height 33
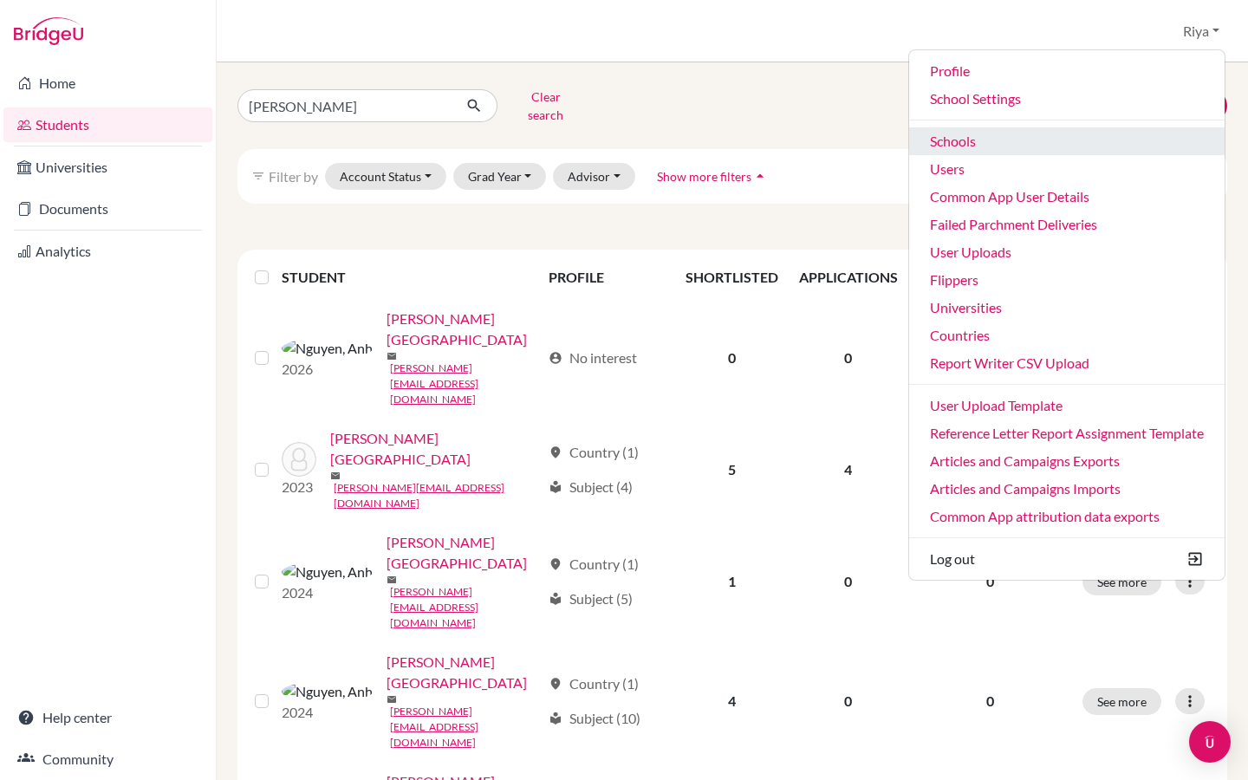
click at [992, 148] on link "Schools" at bounding box center [1066, 141] width 315 height 28
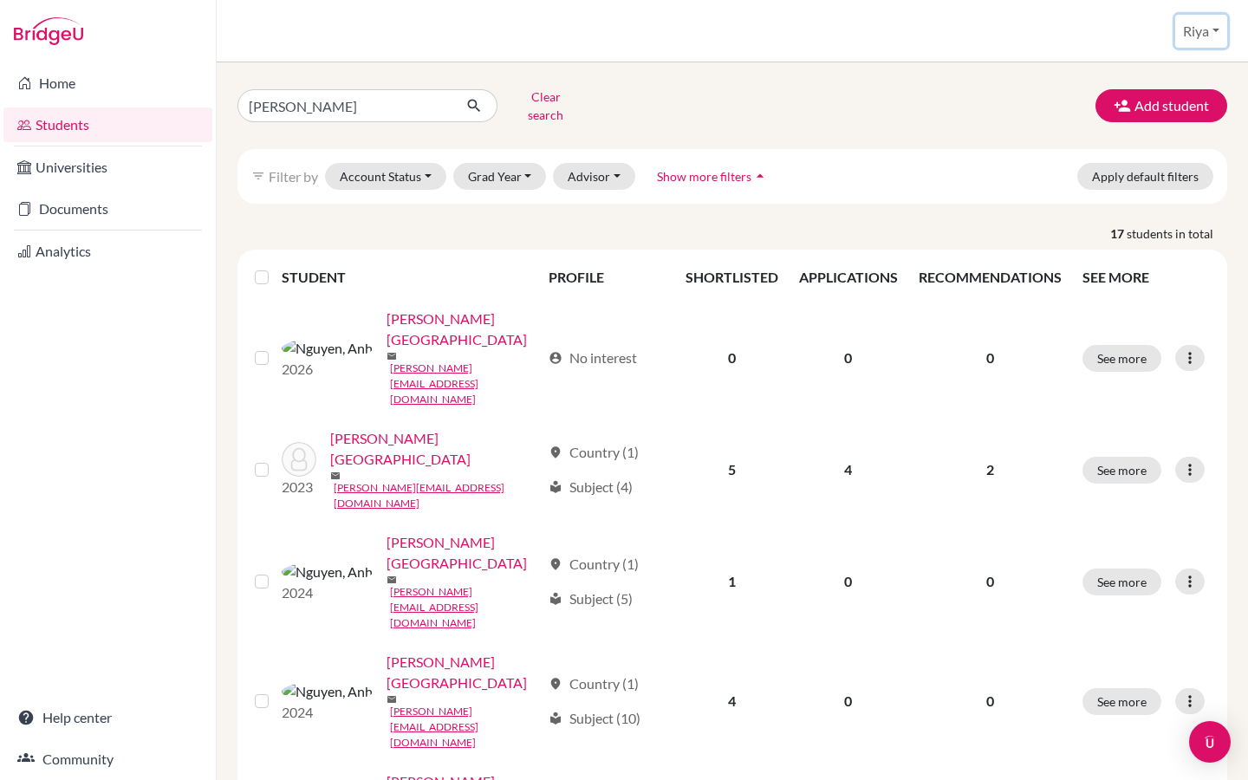
click at [1195, 35] on button "Riya" at bounding box center [1201, 31] width 52 height 33
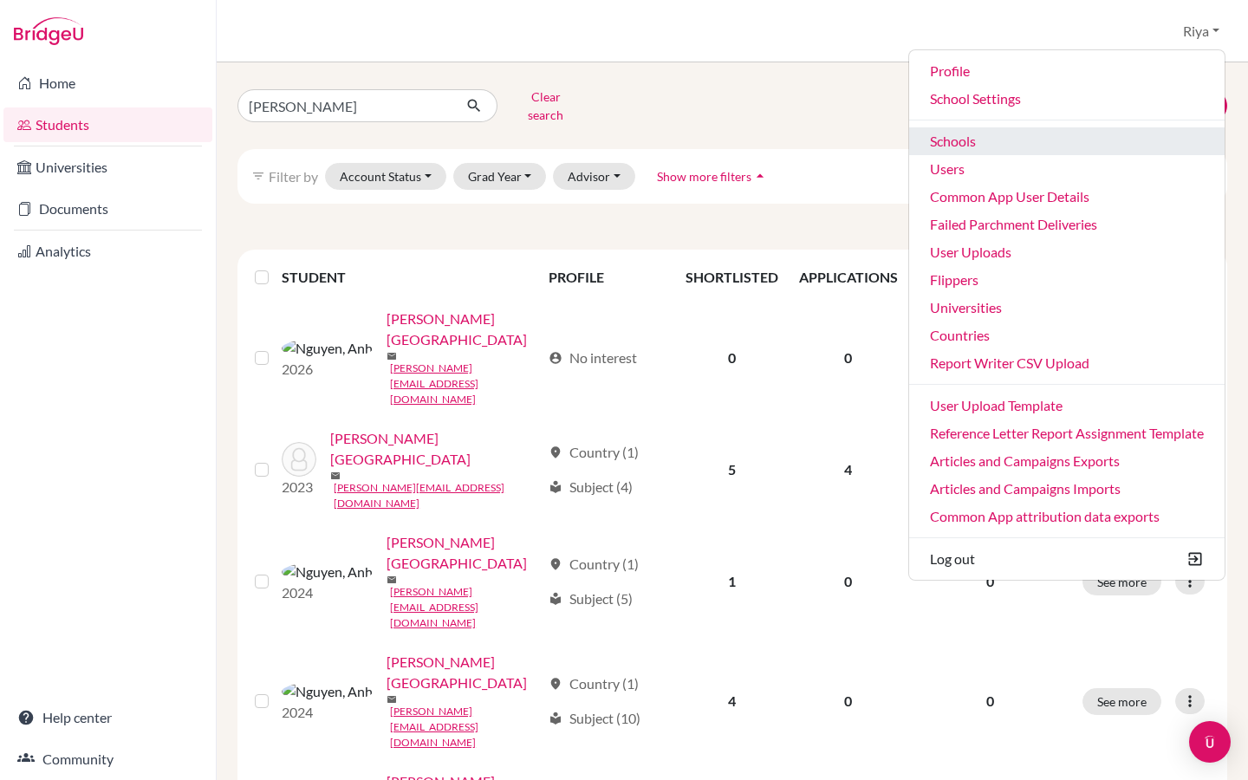
click at [965, 138] on link "Schools" at bounding box center [1066, 141] width 315 height 28
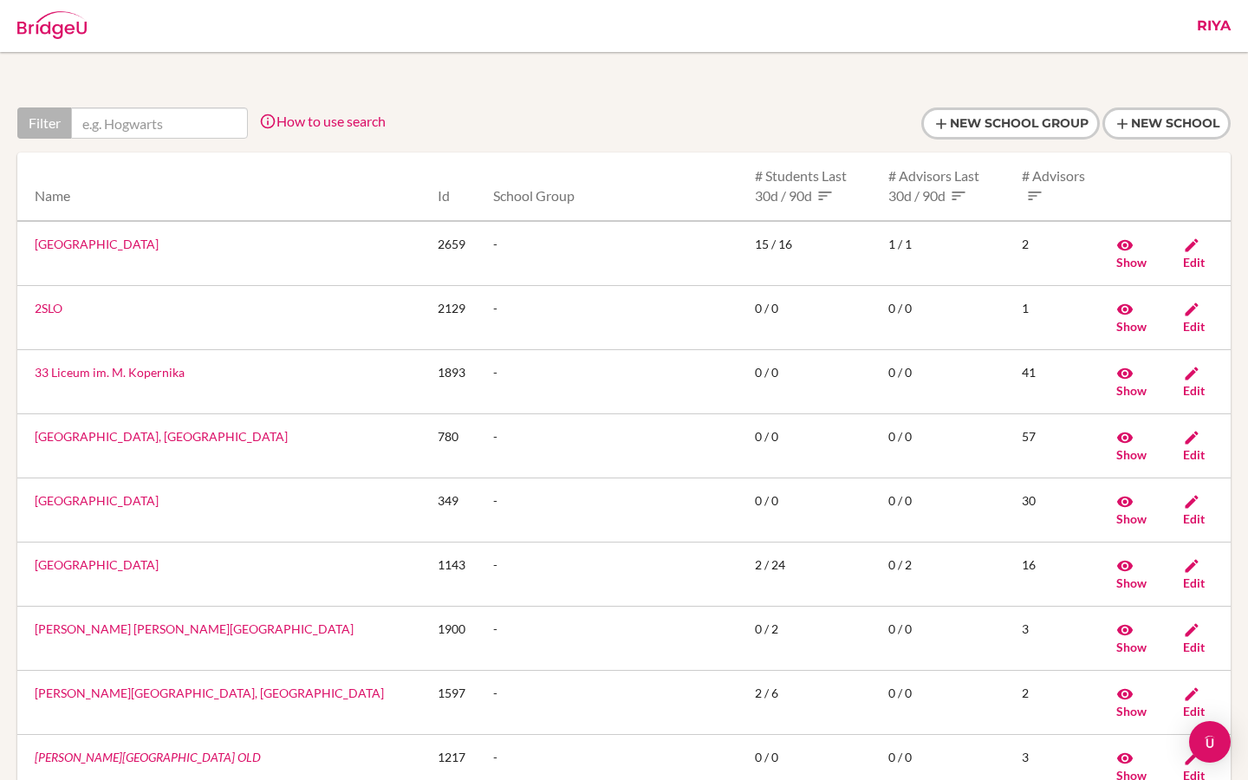
click at [116, 130] on input "text" at bounding box center [159, 122] width 177 height 31
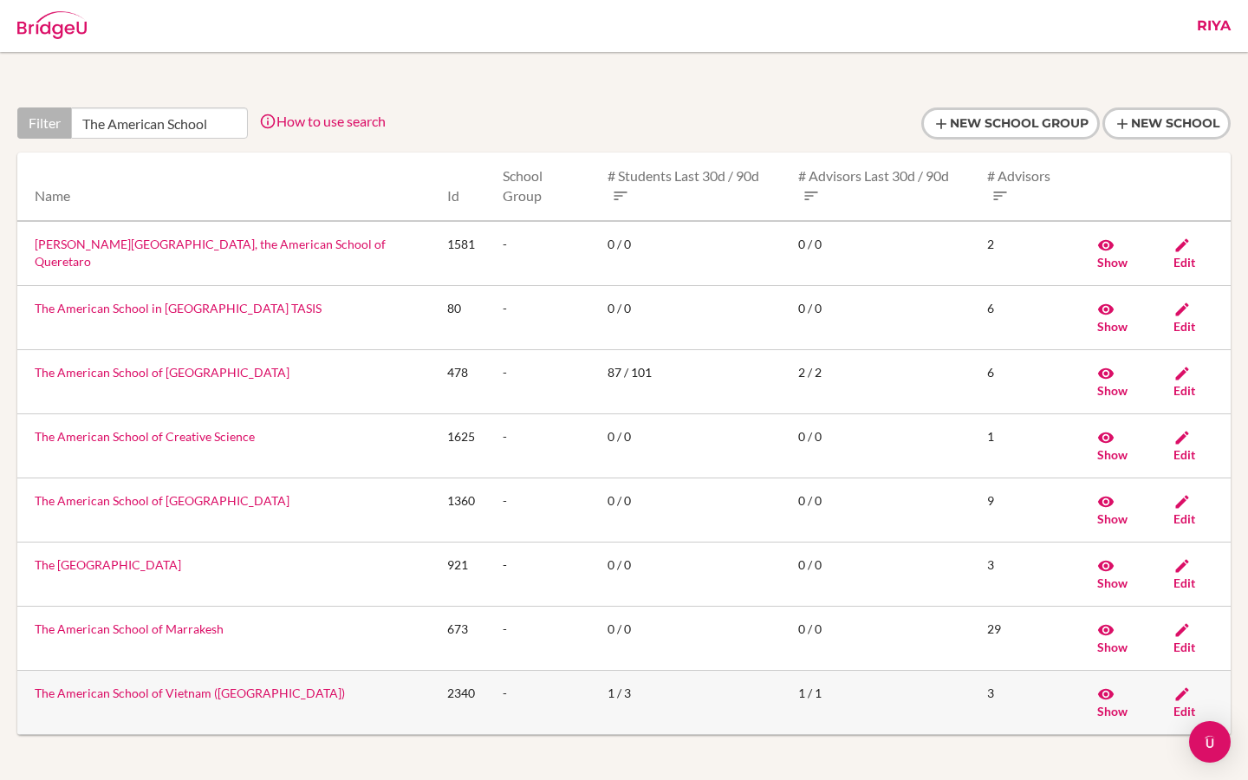
type input "The American School"
click at [126, 685] on link "The American School of Vietnam (TAS)" at bounding box center [190, 692] width 310 height 15
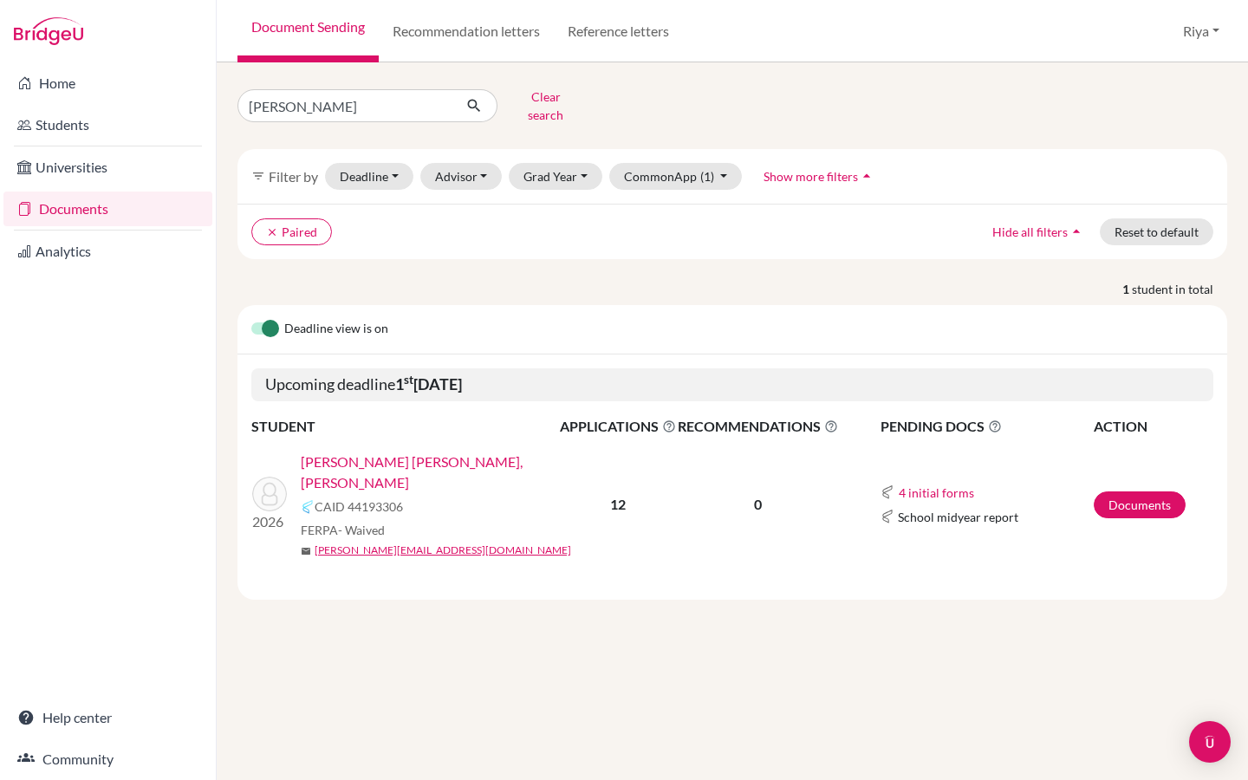
click at [398, 451] on link "[PERSON_NAME] [PERSON_NAME], [PERSON_NAME]" at bounding box center [436, 472] width 270 height 42
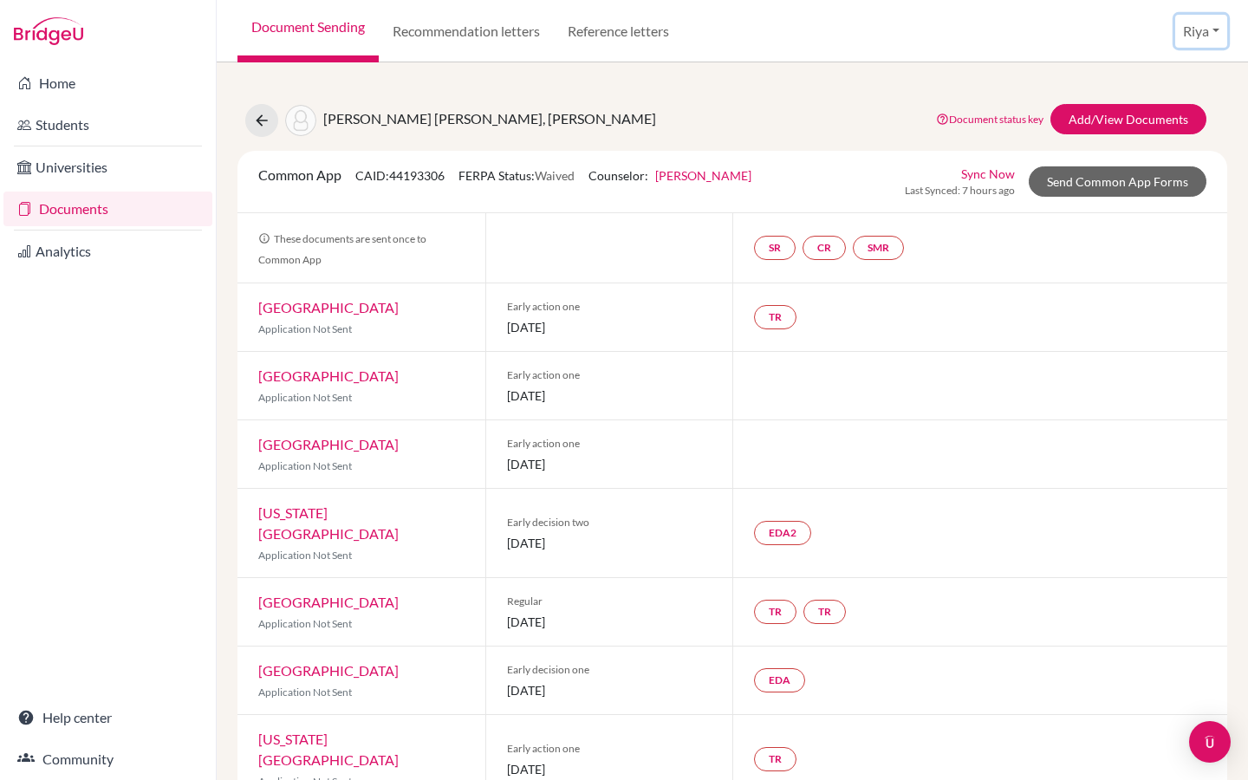
click at [1189, 39] on button "Riya" at bounding box center [1201, 31] width 52 height 33
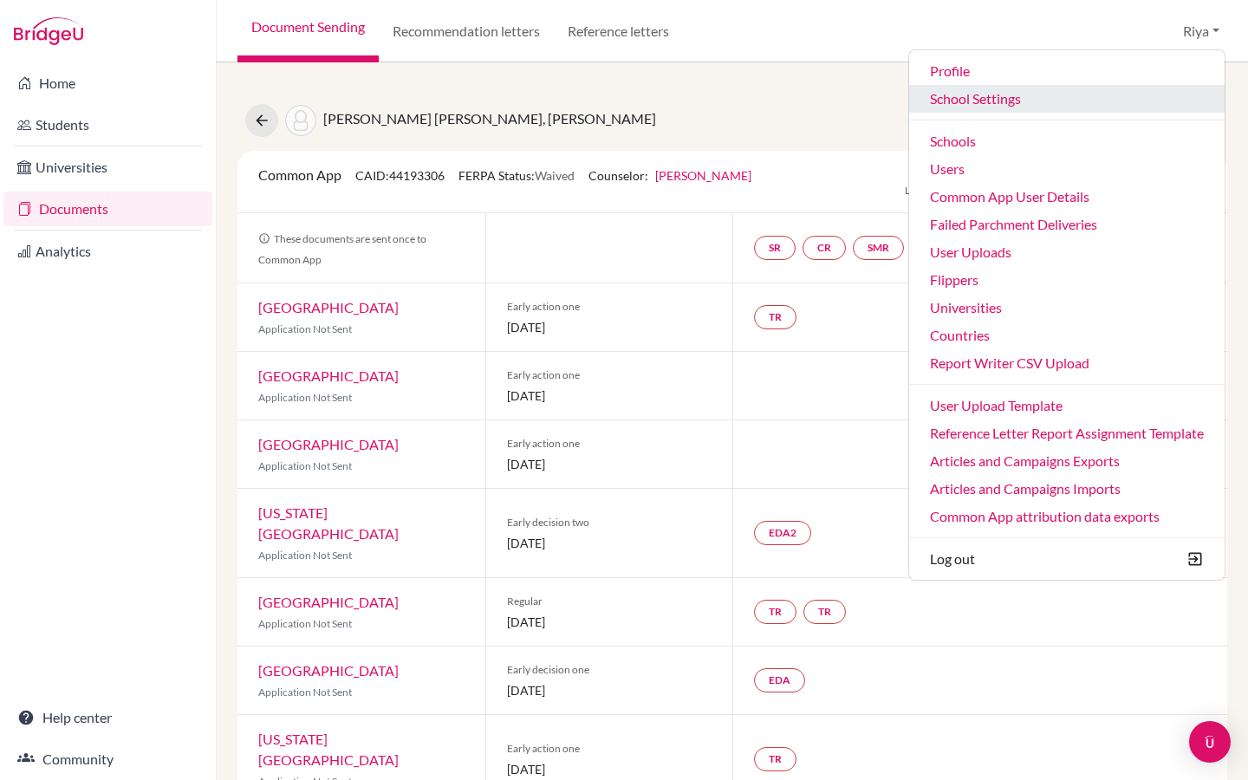
click at [994, 102] on link "School Settings" at bounding box center [1066, 99] width 315 height 28
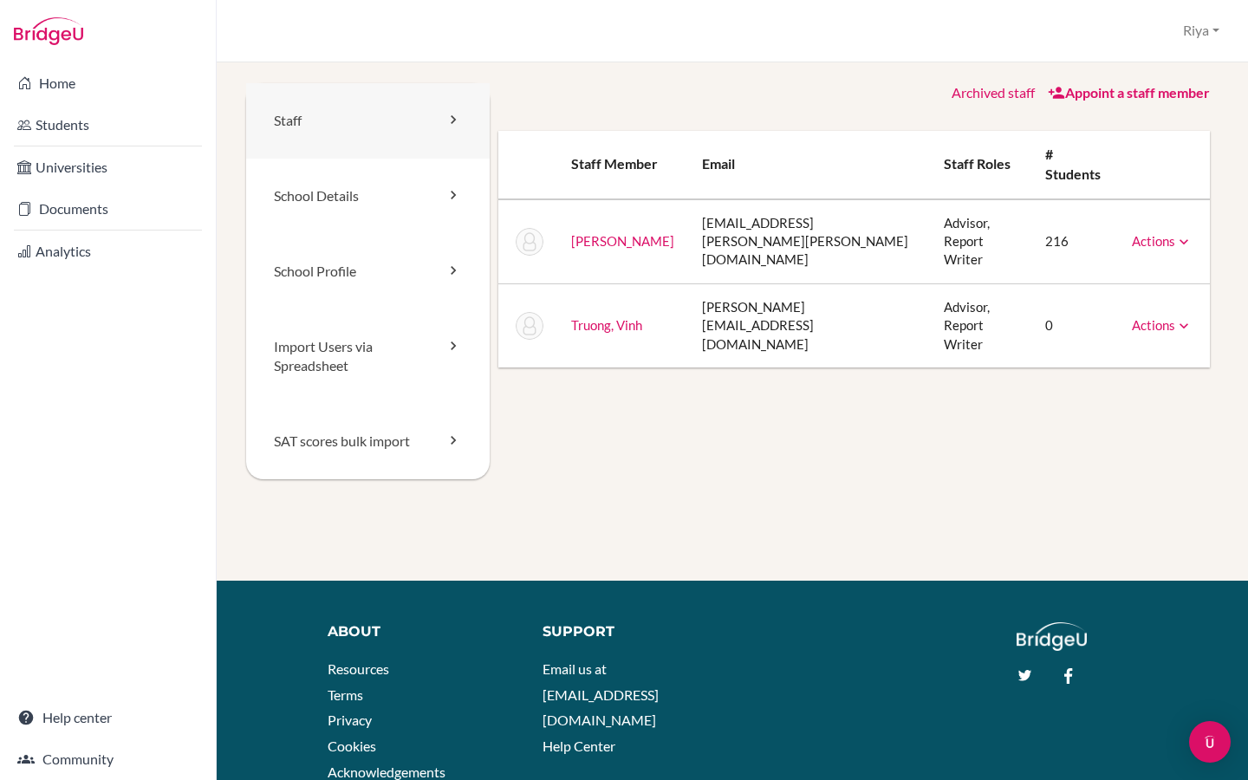
click at [361, 128] on link "Staff" at bounding box center [367, 120] width 243 height 75
